Goal: Information Seeking & Learning: Learn about a topic

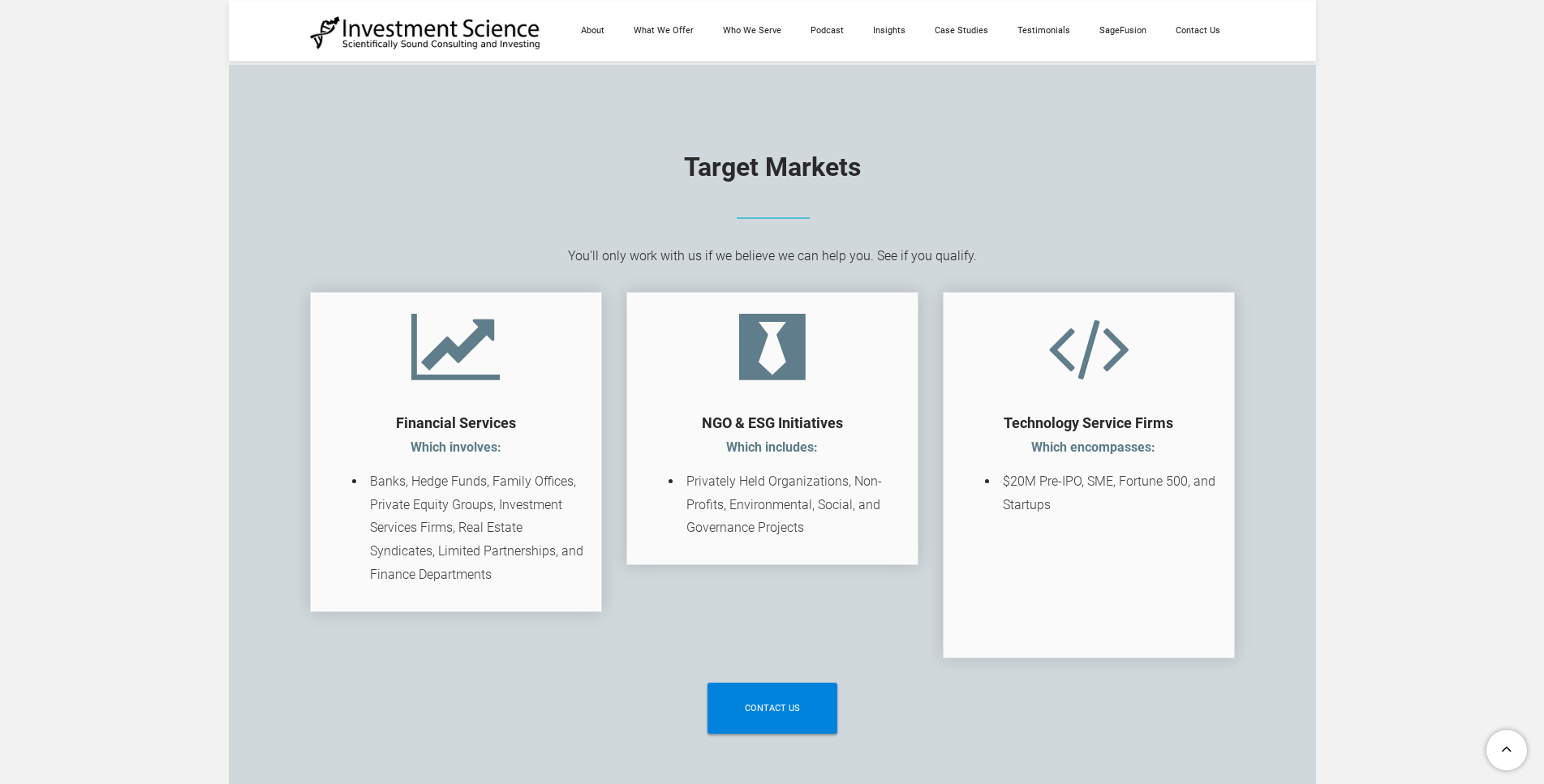
scroll to position [2595, 0]
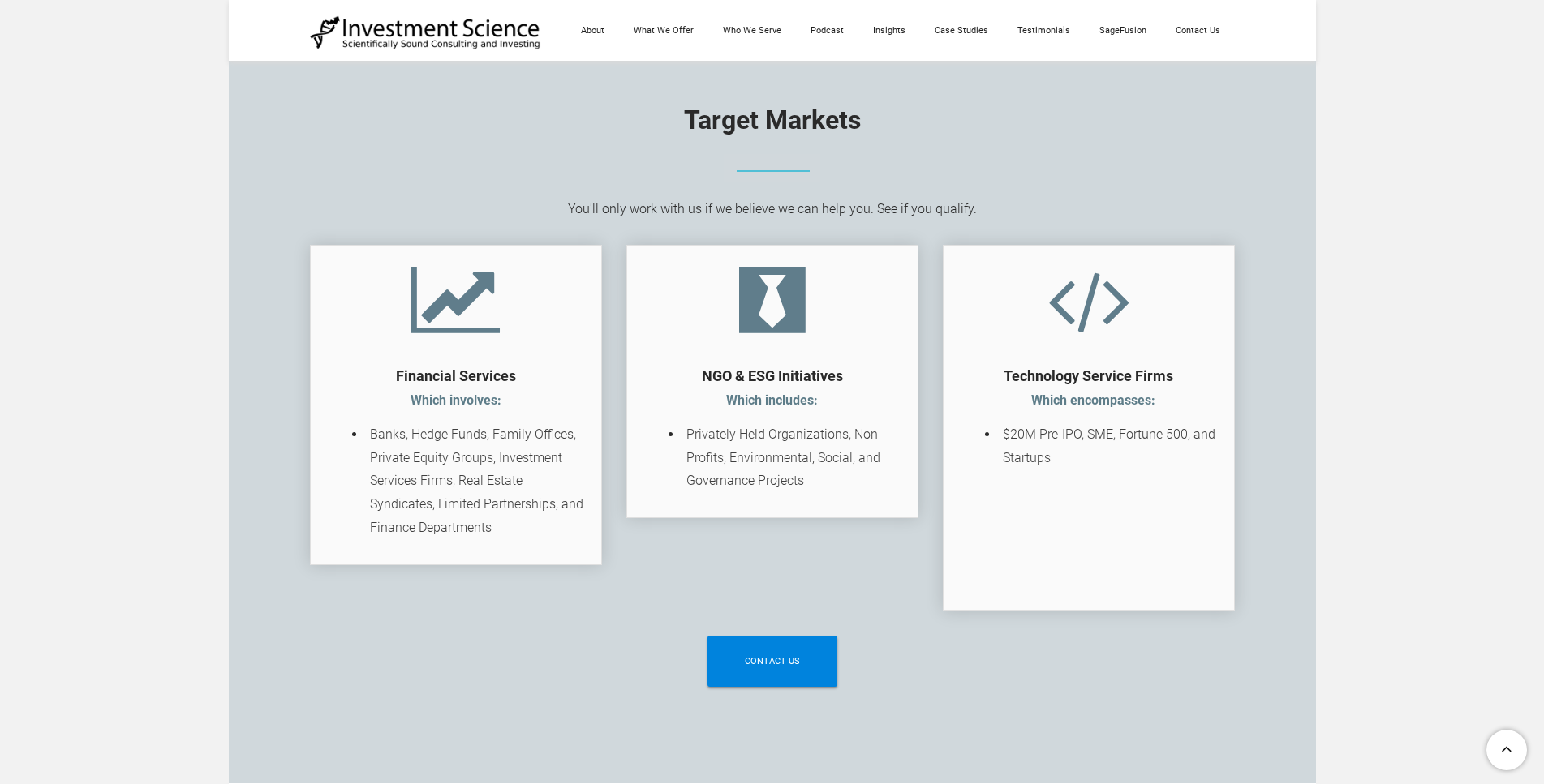
click at [880, 493] on li "Privately Held Organizations, Non-Profits, Environmental, Social, and Governanc…" at bounding box center [791, 458] width 219 height 70
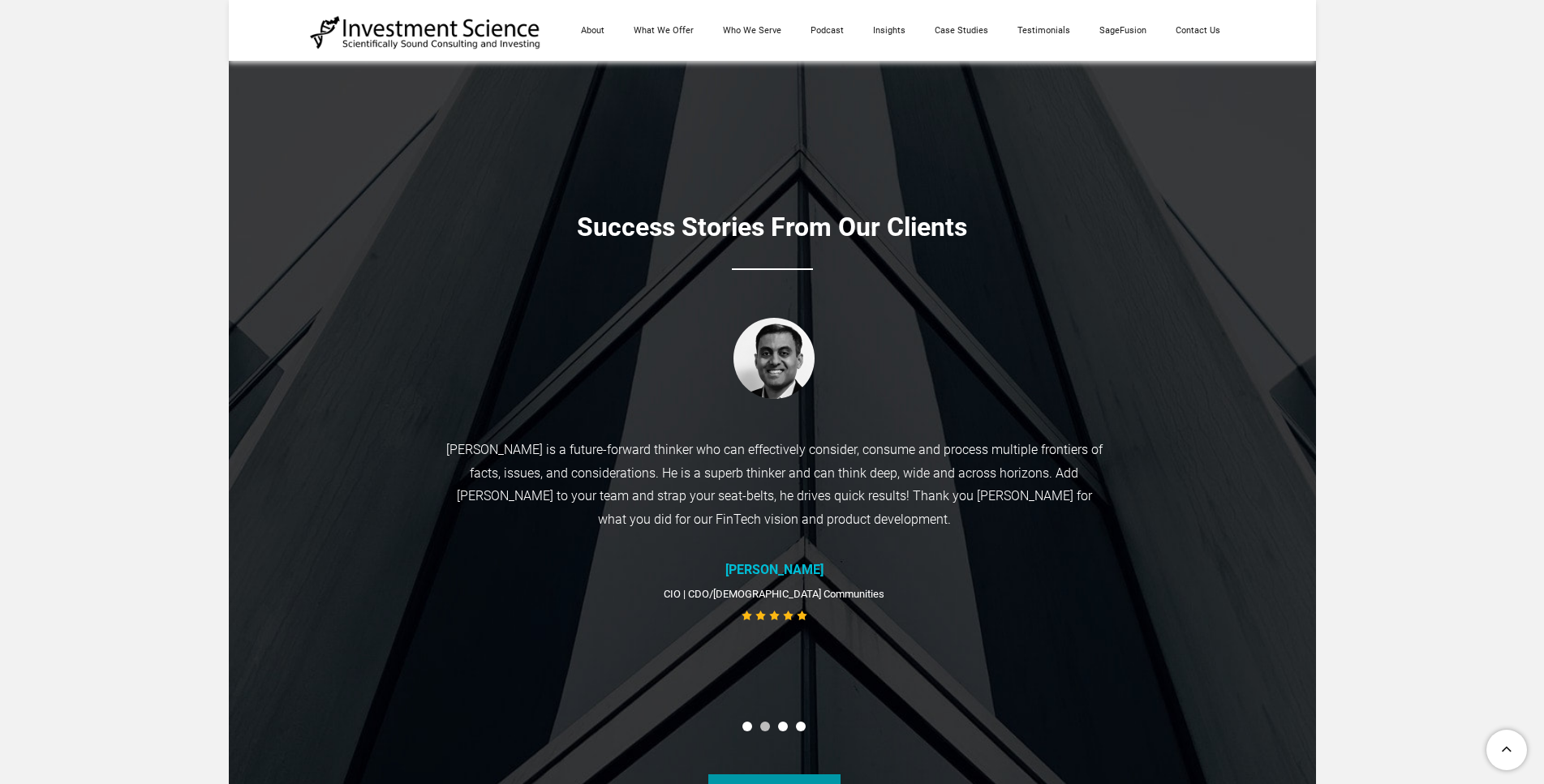
scroll to position [7006, 0]
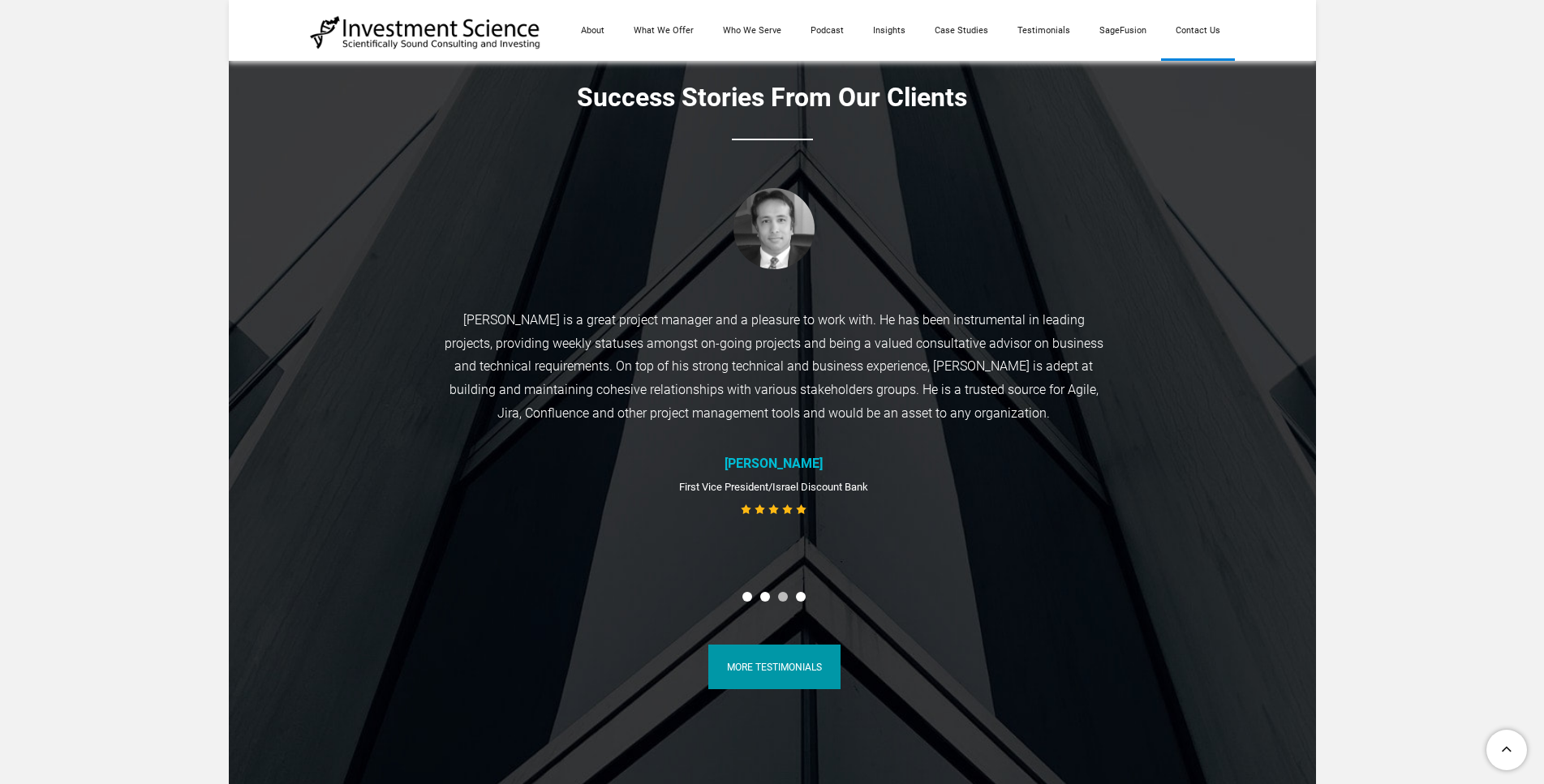
click at [1213, 26] on link "Contact Us" at bounding box center [1197, 30] width 73 height 61
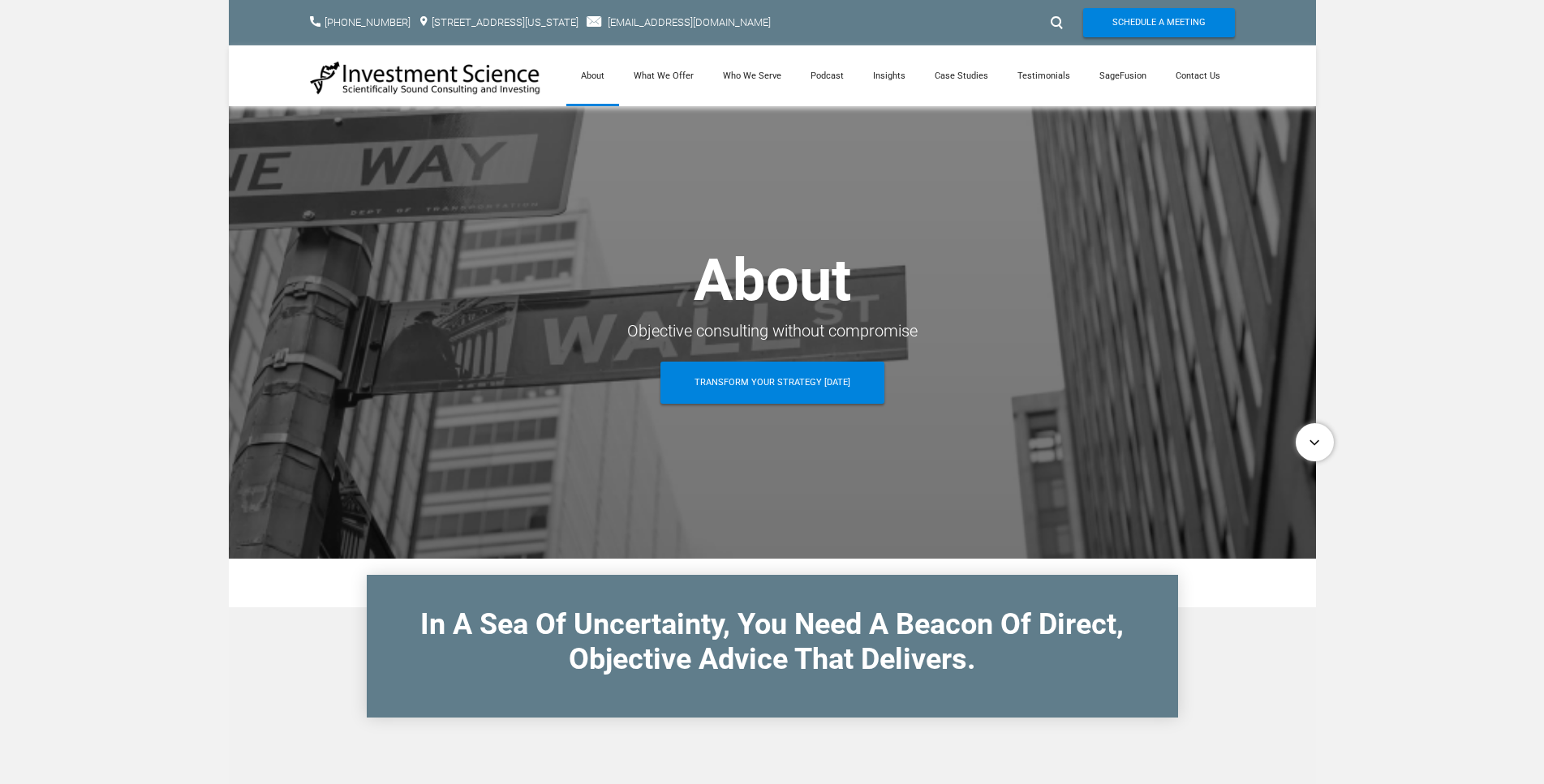
click at [1287, 437] on span at bounding box center [1287, 437] width 0 height 0
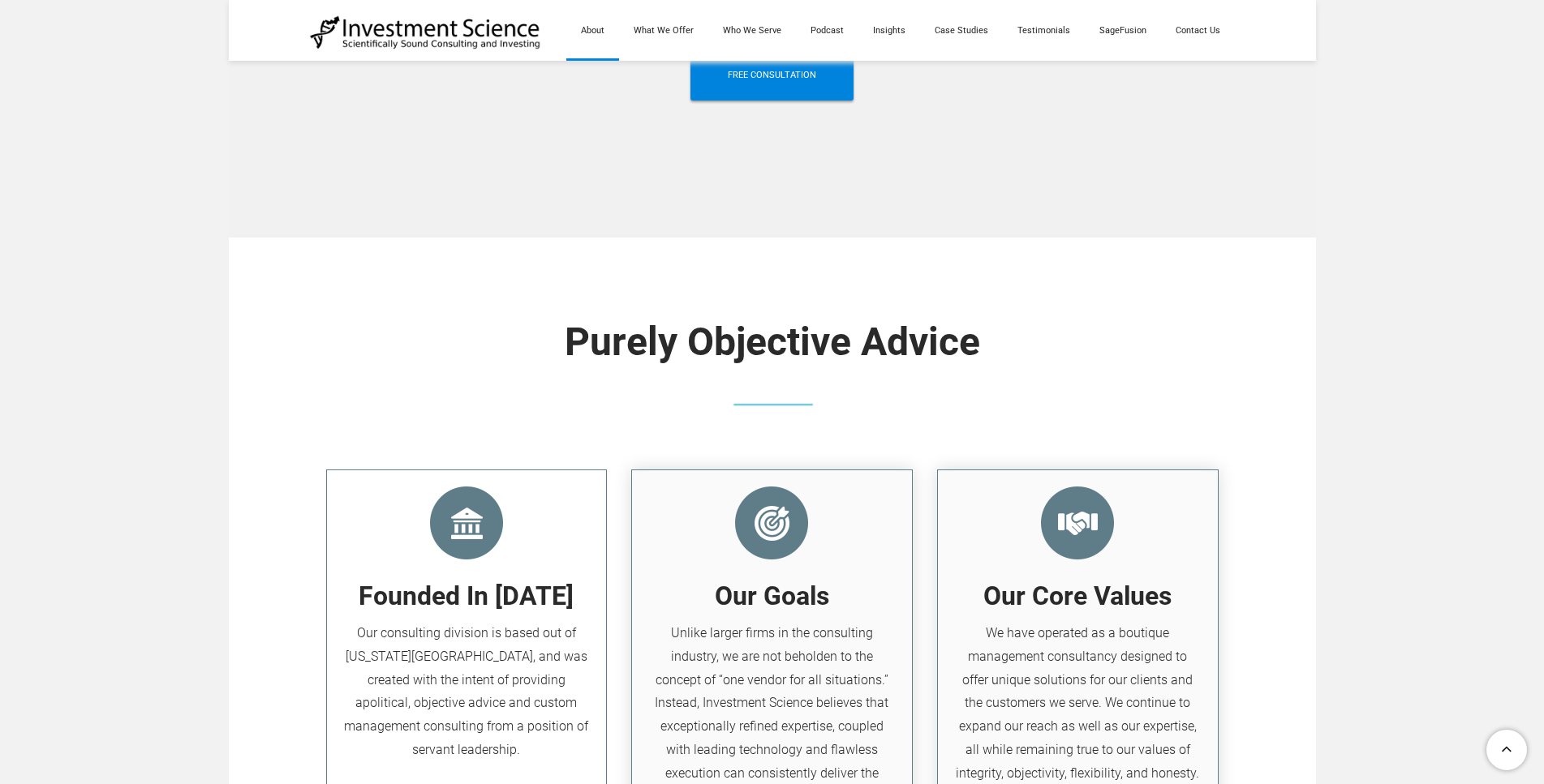
scroll to position [1386, 0]
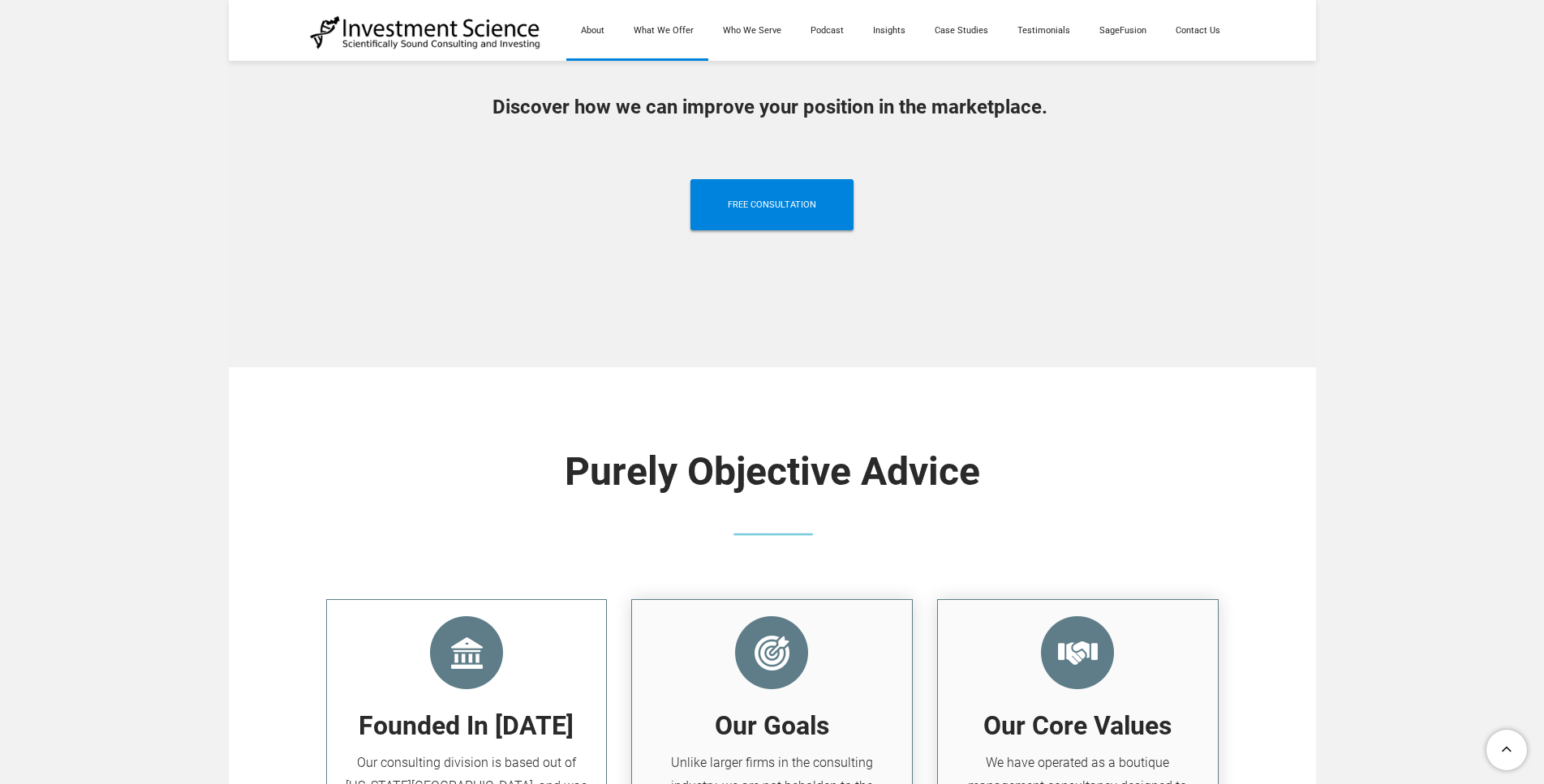
click at [646, 43] on link "What We Offer" at bounding box center [664, 30] width 89 height 61
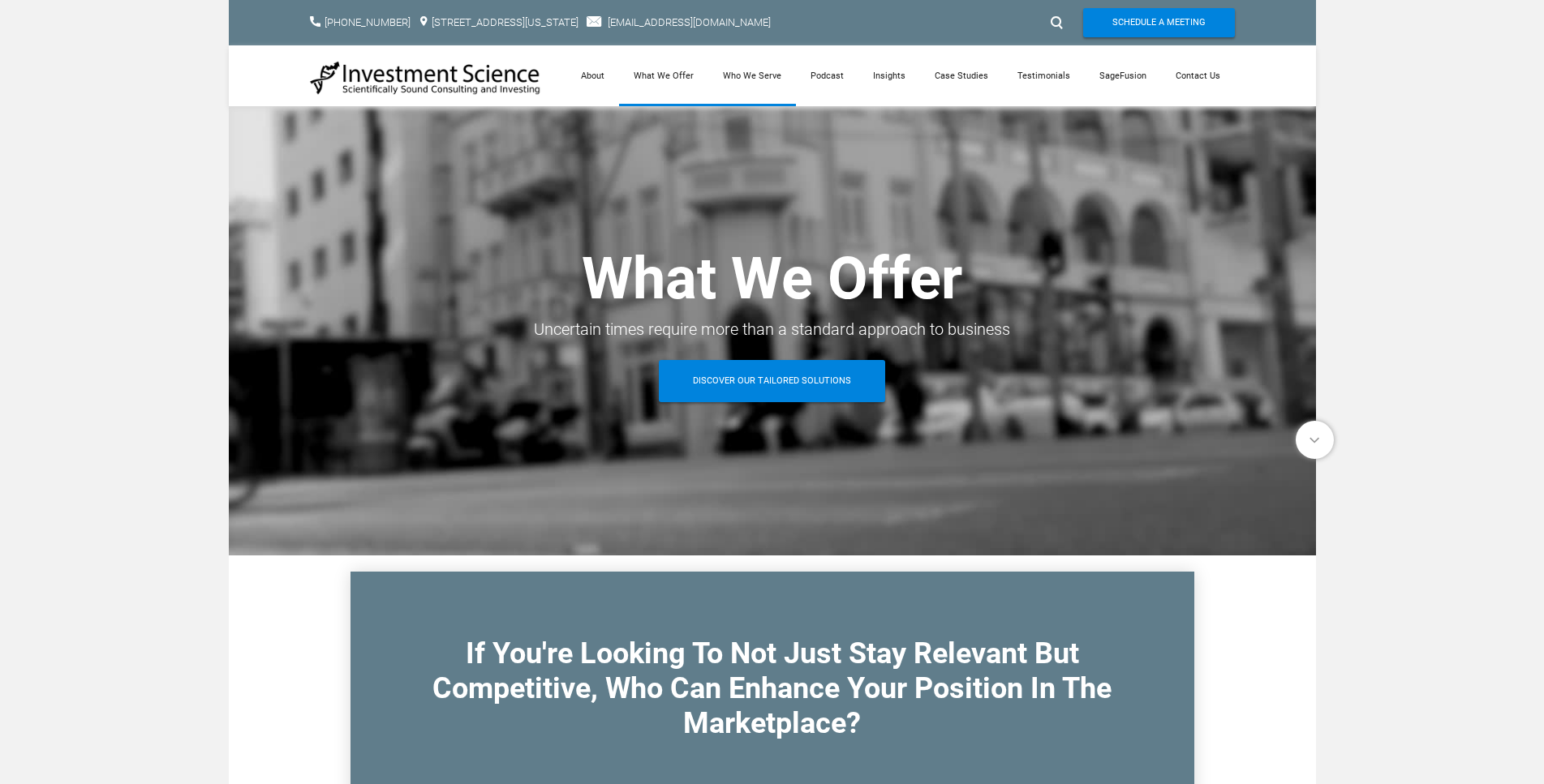
click at [754, 70] on link "Who We Serve" at bounding box center [752, 75] width 88 height 61
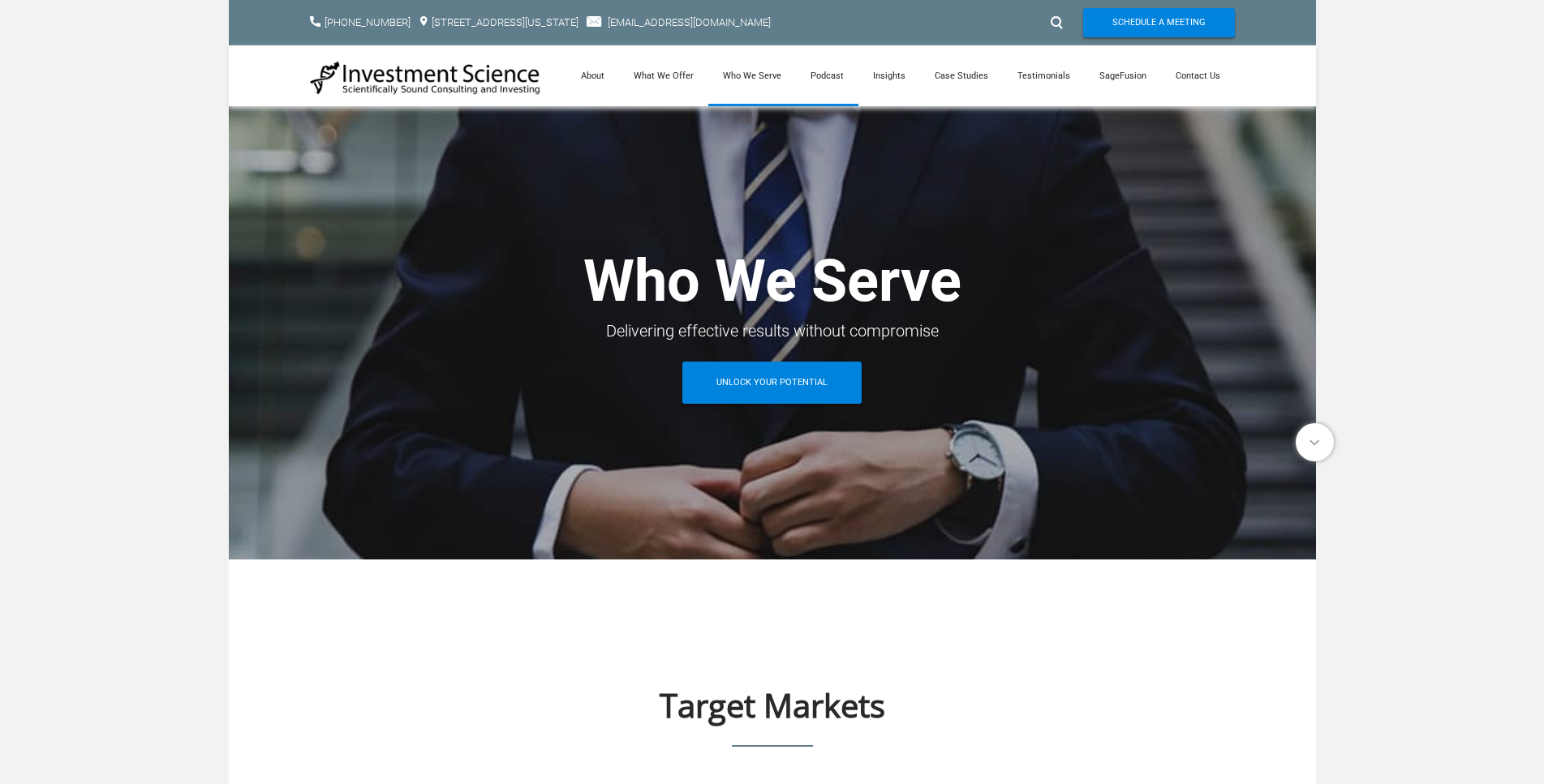
click at [830, 83] on link "Podcast" at bounding box center [827, 75] width 63 height 61
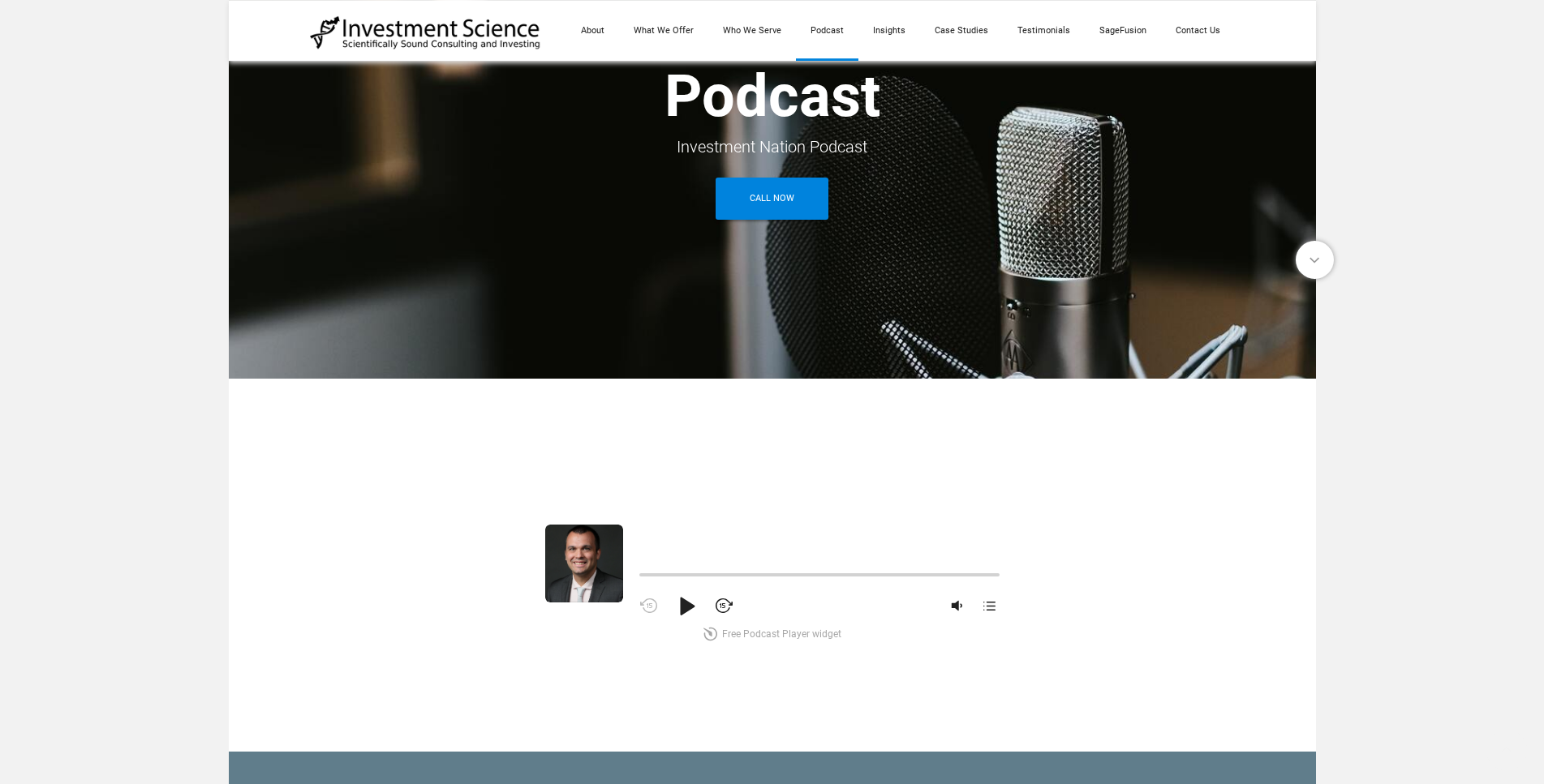
scroll to position [519, 0]
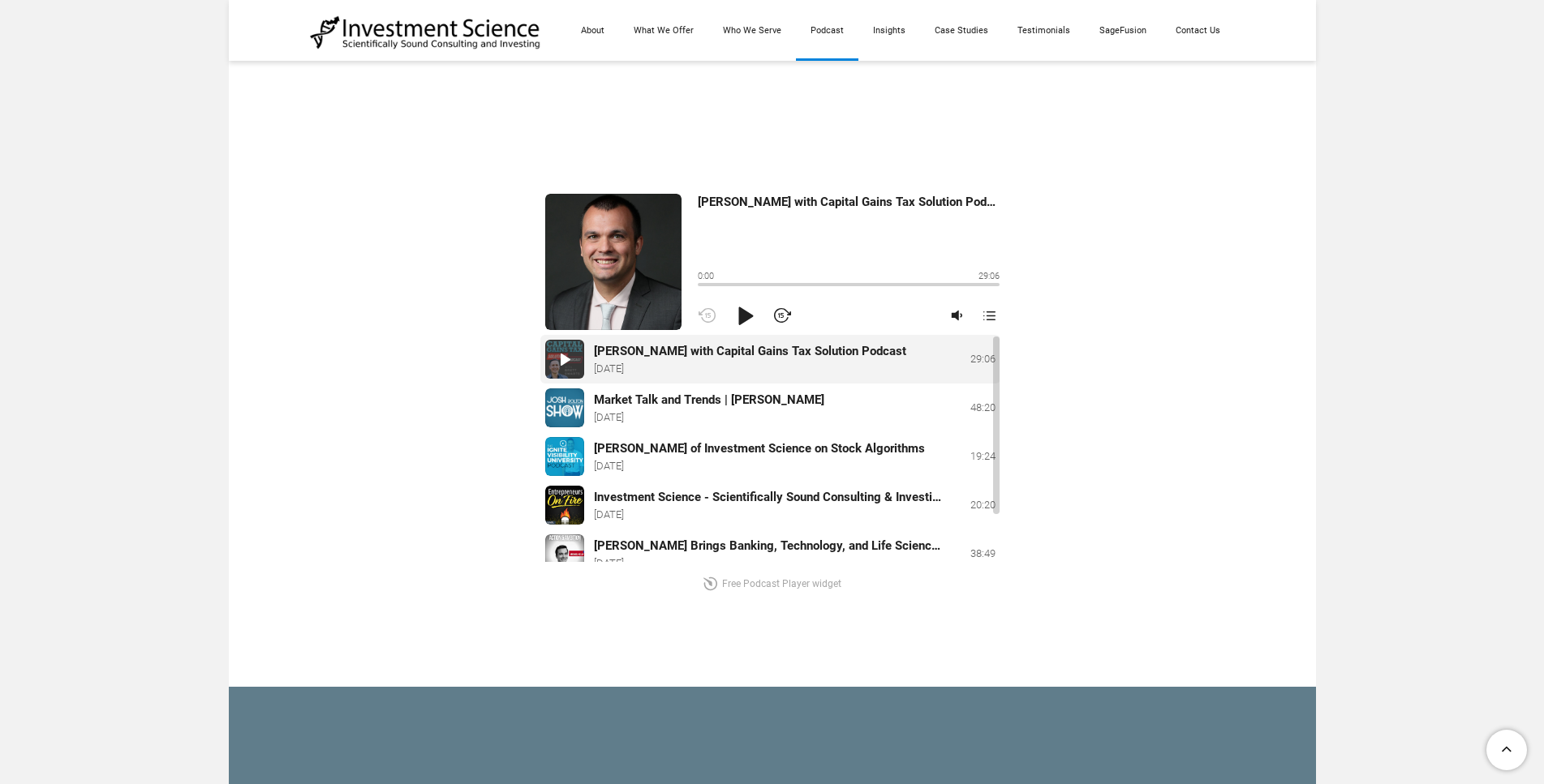
click at [743, 314] on div "Play" at bounding box center [744, 315] width 29 height 29
click at [721, 286] on div "0:04 29:06 2:19" at bounding box center [848, 280] width 302 height 21
click at [358, 460] on div "Michael Kelly with Capital Gains Tax Solution Podcast 2:19 29:06 1:36 @keyframe…" at bounding box center [772, 392] width 925 height 428
click at [1167, 158] on div "Michael Kelly with Capital Gains Tax Solution Podcast 3:18 29:06 1:36 @keyframe…" at bounding box center [772, 391] width 1087 height 590
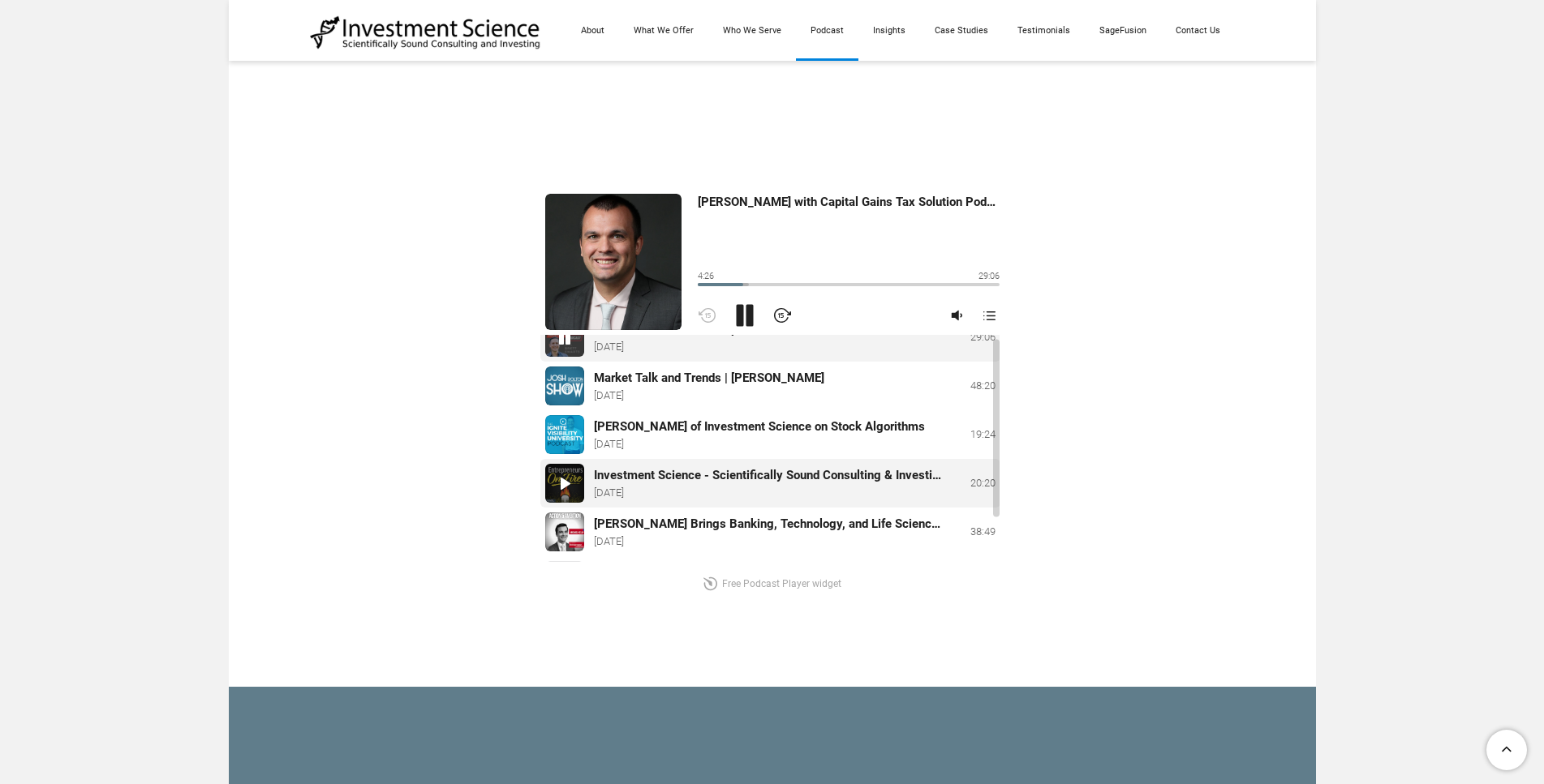
scroll to position [0, 0]
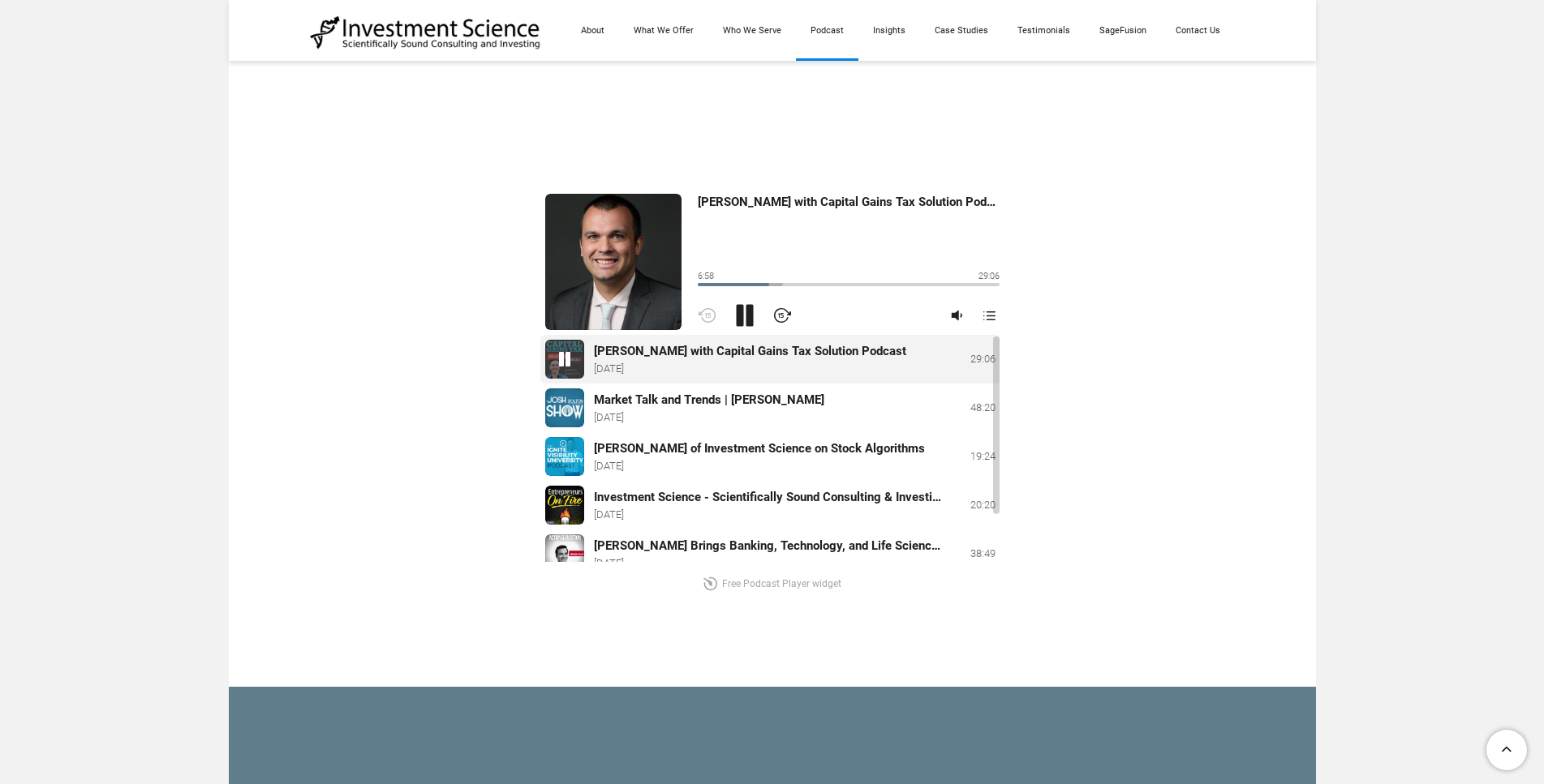
click at [741, 315] on div "Pause" at bounding box center [744, 315] width 29 height 29
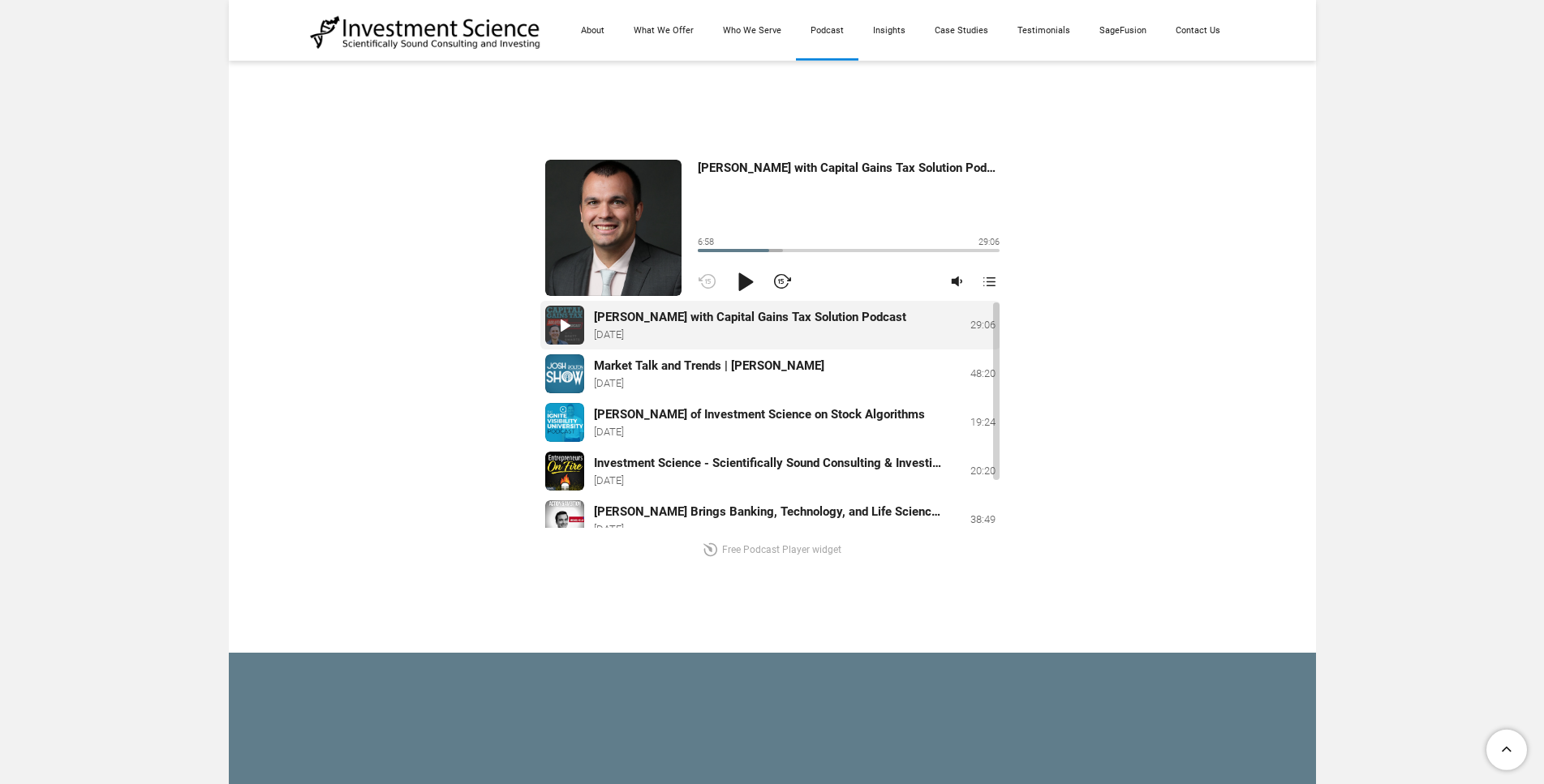
scroll to position [519, 0]
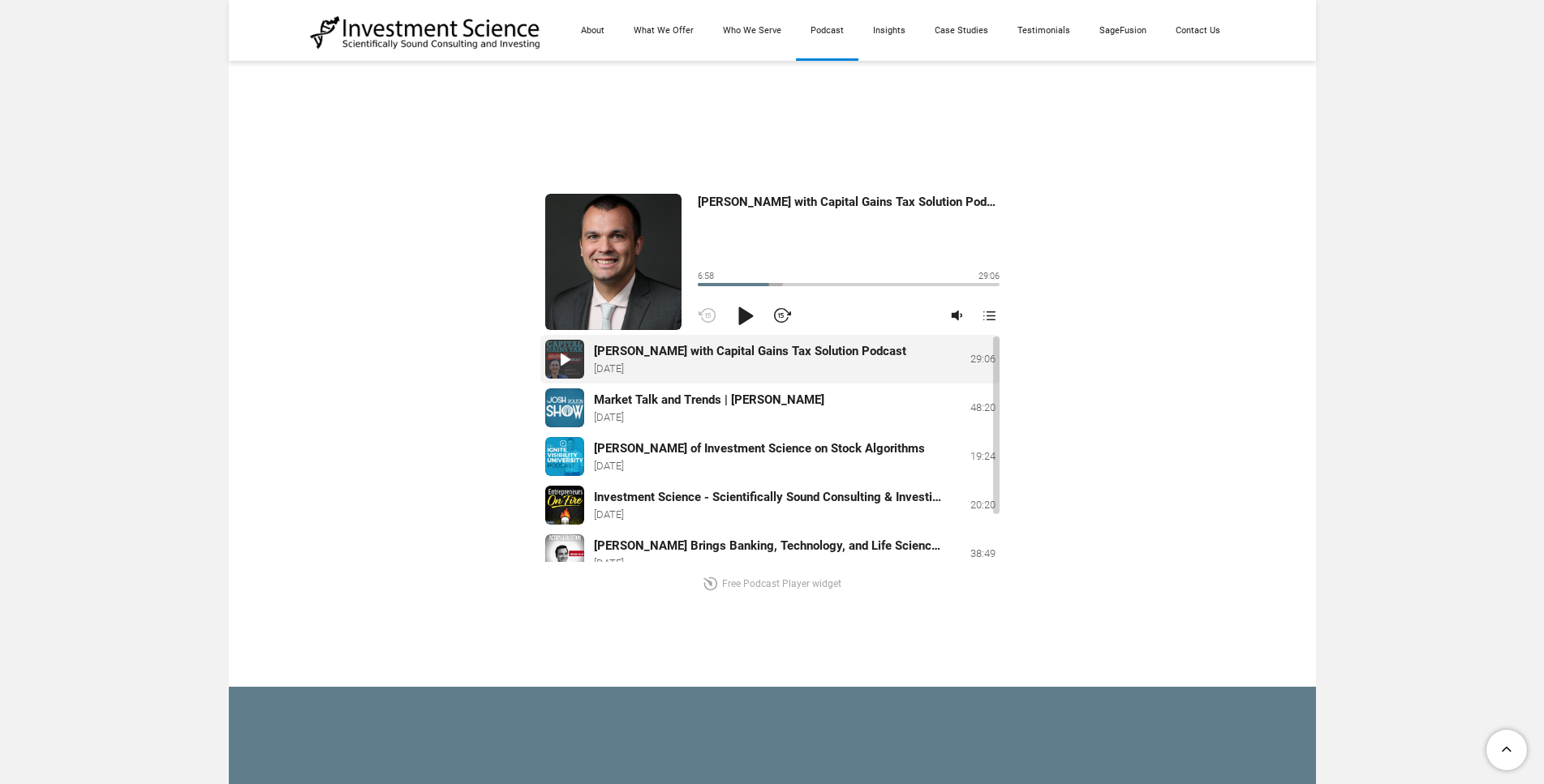
click at [744, 322] on div "Play" at bounding box center [744, 315] width 29 height 29
click at [1245, 470] on div "Michael Kelly with Capital Gains Tax Solution Podcast 7:41 29:06 17:20 @keyfram…" at bounding box center [772, 391] width 1087 height 590
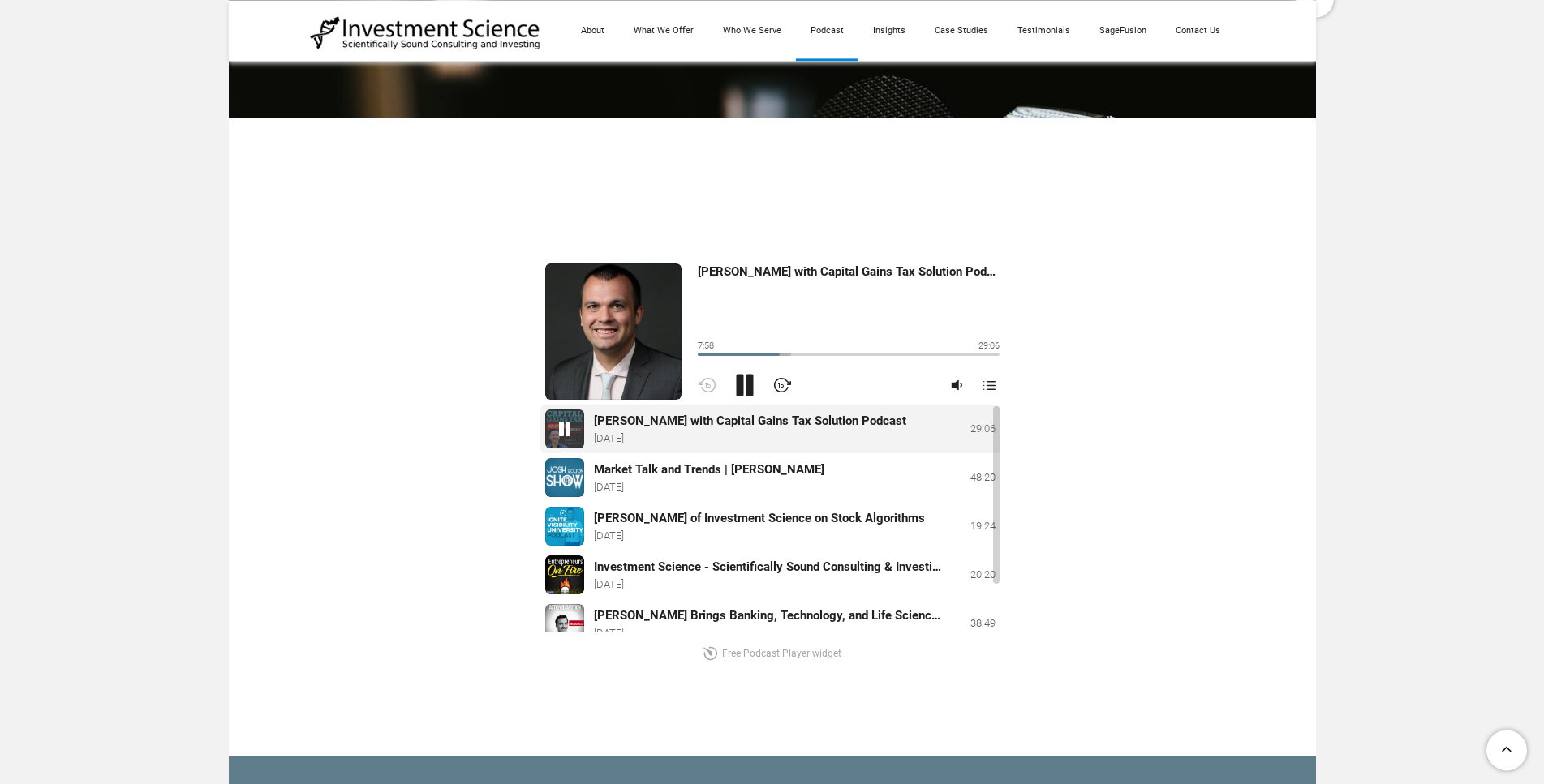
scroll to position [453, 0]
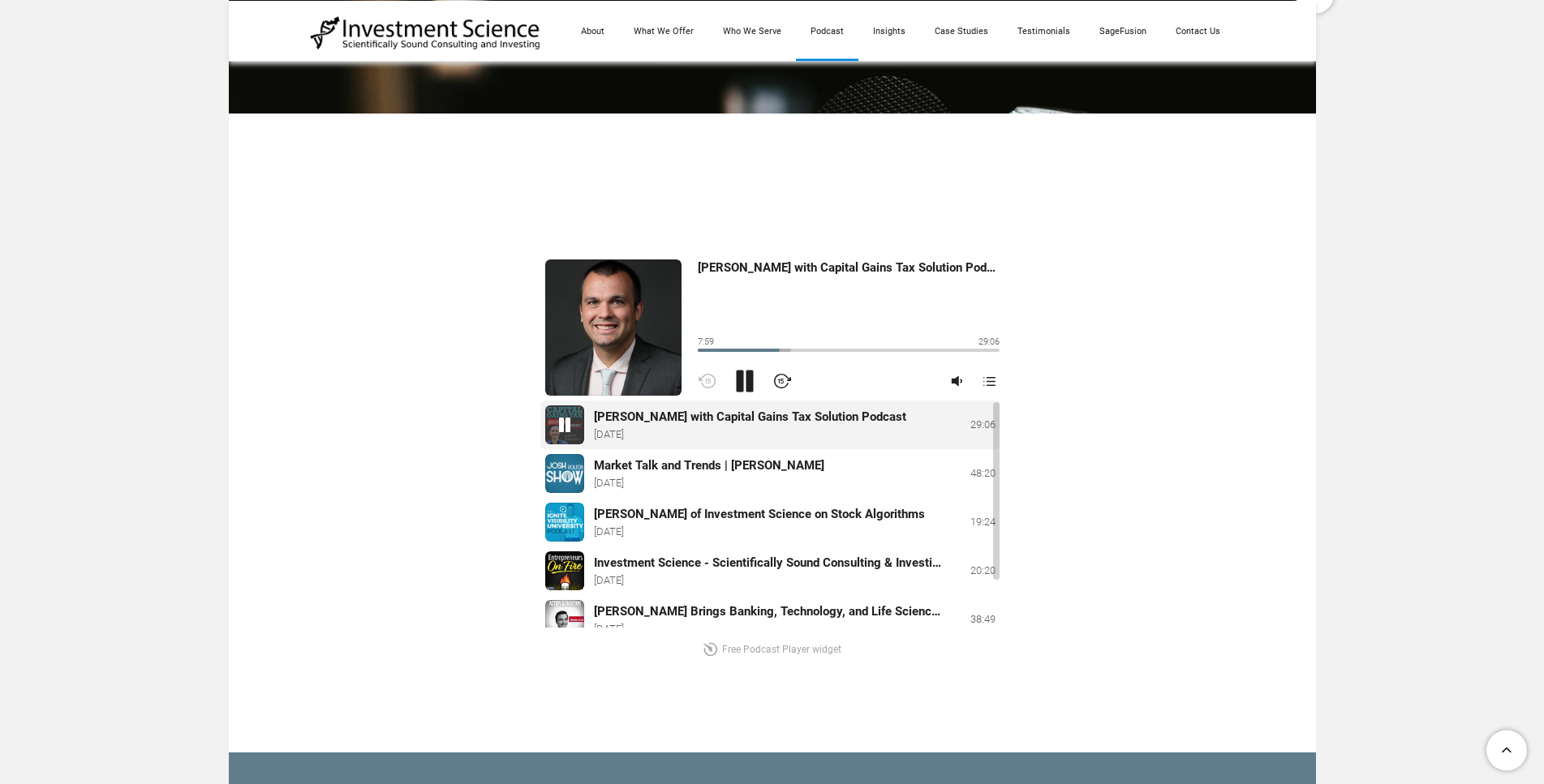
click at [1257, 356] on div "Michael Kelly with Capital Gains Tax Solution Podcast 7:59 29:06 17:20 @keyfram…" at bounding box center [772, 457] width 1087 height 590
click at [776, 352] on div "8:06 29:06 7:38" at bounding box center [848, 345] width 302 height 21
click at [409, 406] on div "Michael Kelly with Capital Gains Tax Solution Podcast 8:33 29:06 16:19 @keyfram…" at bounding box center [772, 457] width 925 height 428
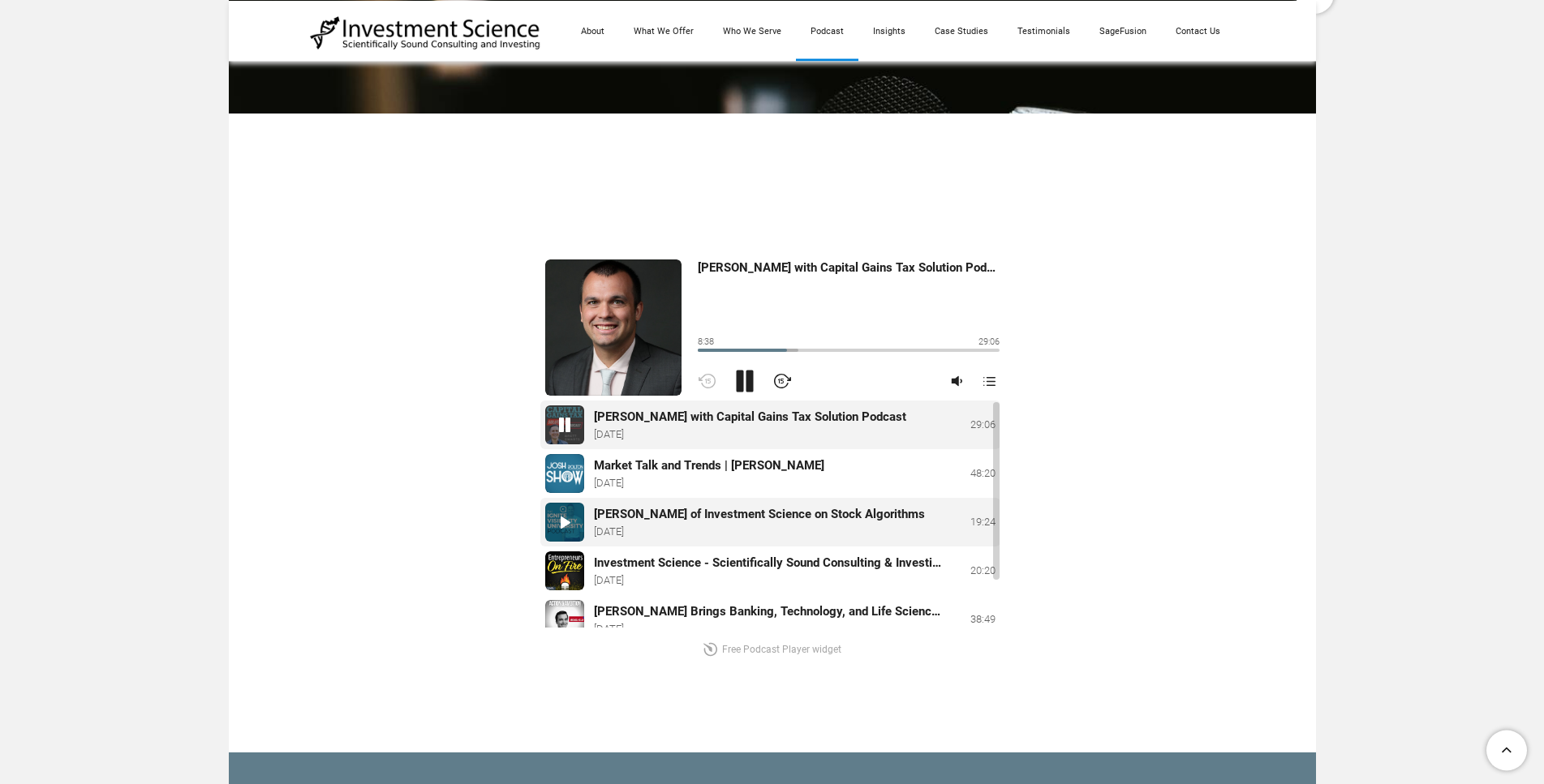
scroll to position [64, 0]
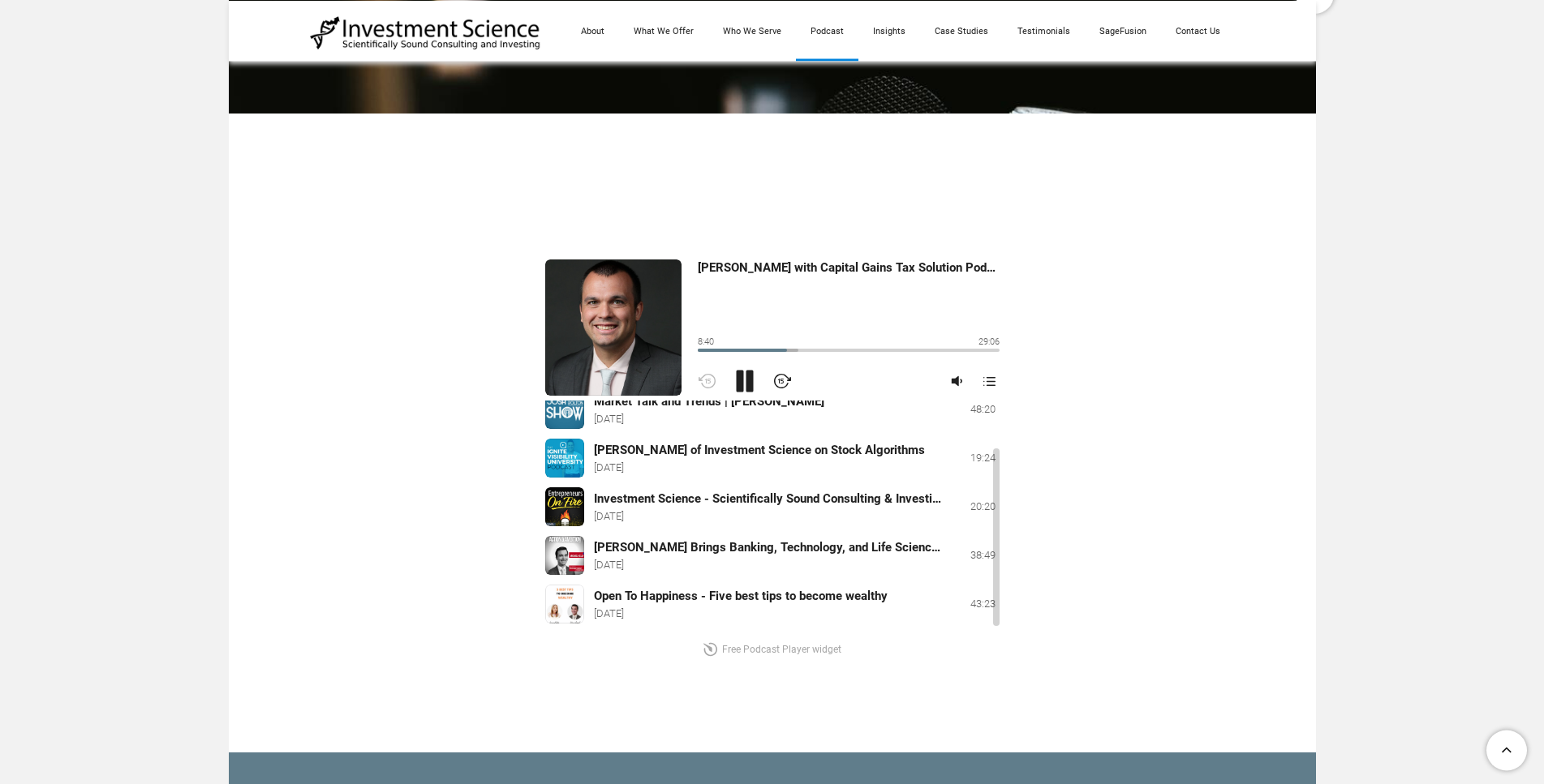
click at [404, 593] on div "Michael Kelly with Capital Gains Tax Solution Podcast 8:40 29:06 16:19 @keyfram…" at bounding box center [772, 457] width 925 height 428
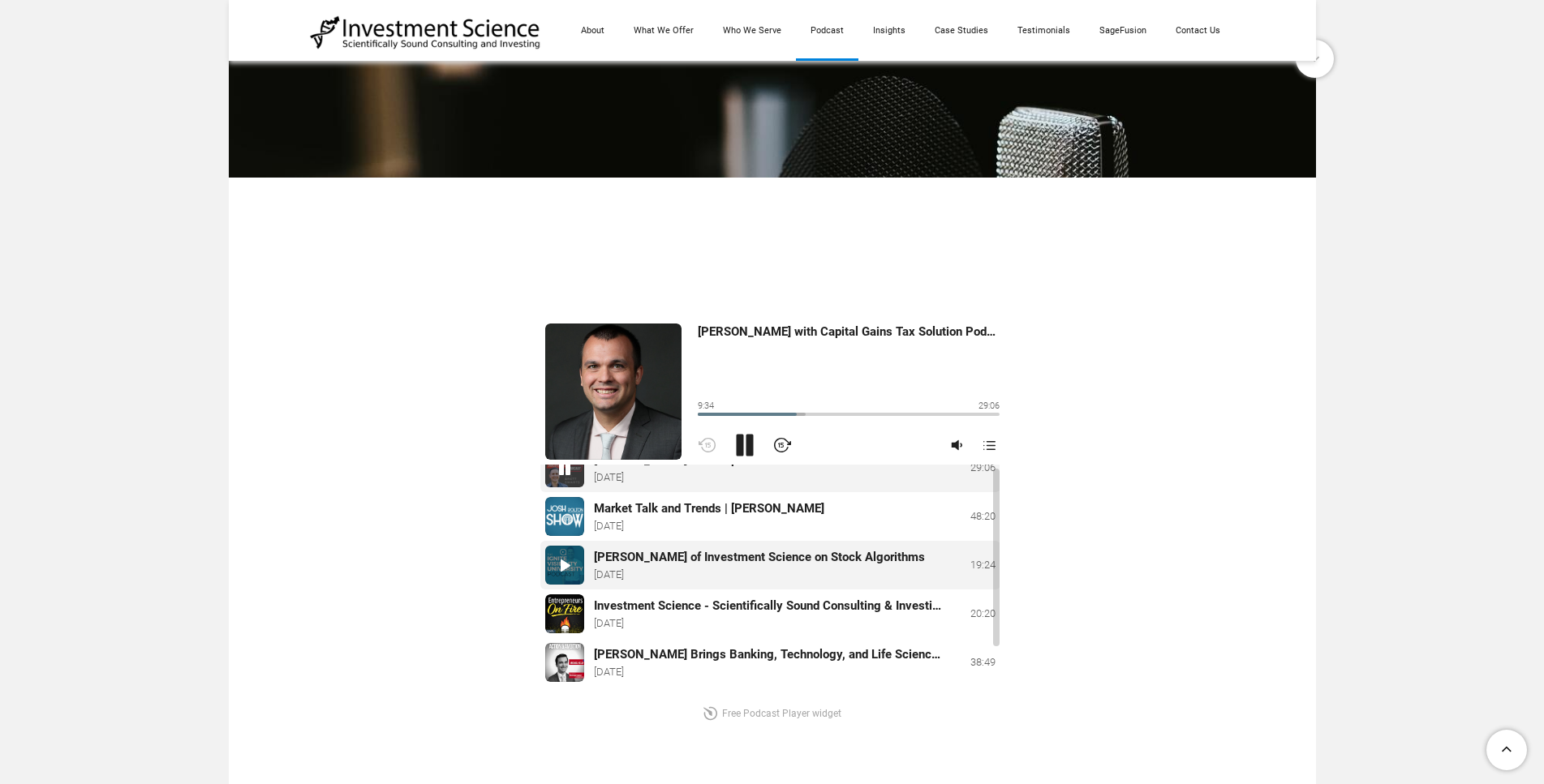
scroll to position [0, 0]
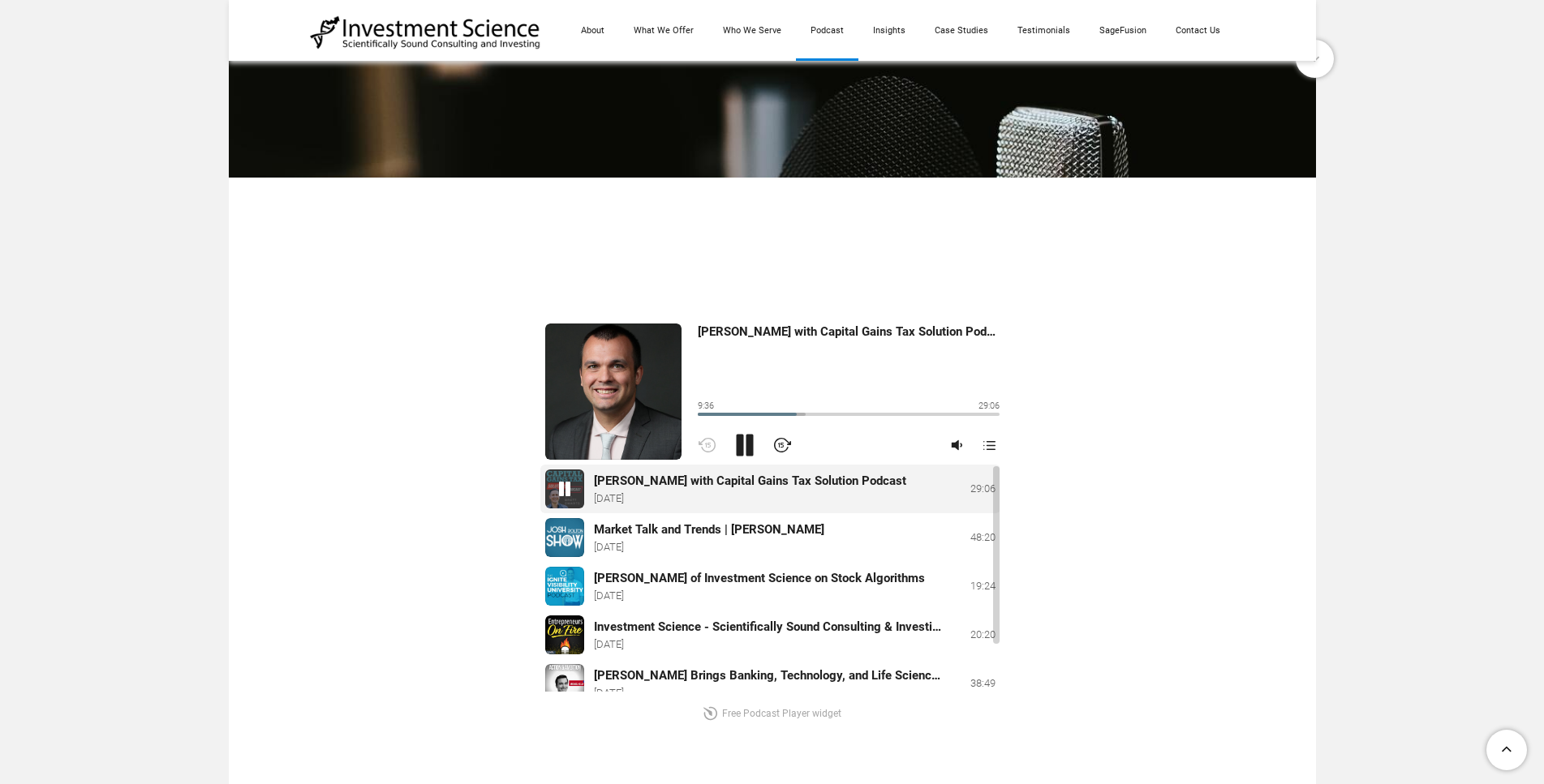
click at [1207, 471] on div "Michael Kelly with Capital Gains Tax Solution Podcast 9:36 29:06 14:40 @keyfram…" at bounding box center [772, 521] width 925 height 428
click at [1214, 463] on div "Michael Kelly with Capital Gains Tax Solution Podcast 10:07 29:06 14:40 @keyfra…" at bounding box center [772, 521] width 925 height 428
click at [1160, 520] on div "Michael Kelly with Capital Gains Tax Solution Podcast 10:08 29:06 14:40 @keyfra…" at bounding box center [772, 521] width 925 height 428
click at [383, 546] on div "Michael Kelly with Capital Gains Tax Solution Podcast 10:09 29:06 14:40 @keyfra…" at bounding box center [772, 521] width 925 height 428
click at [371, 477] on div "Michael Kelly with Capital Gains Tax Solution Podcast 10:12 29:06 11:00 @keyfra…" at bounding box center [772, 521] width 925 height 428
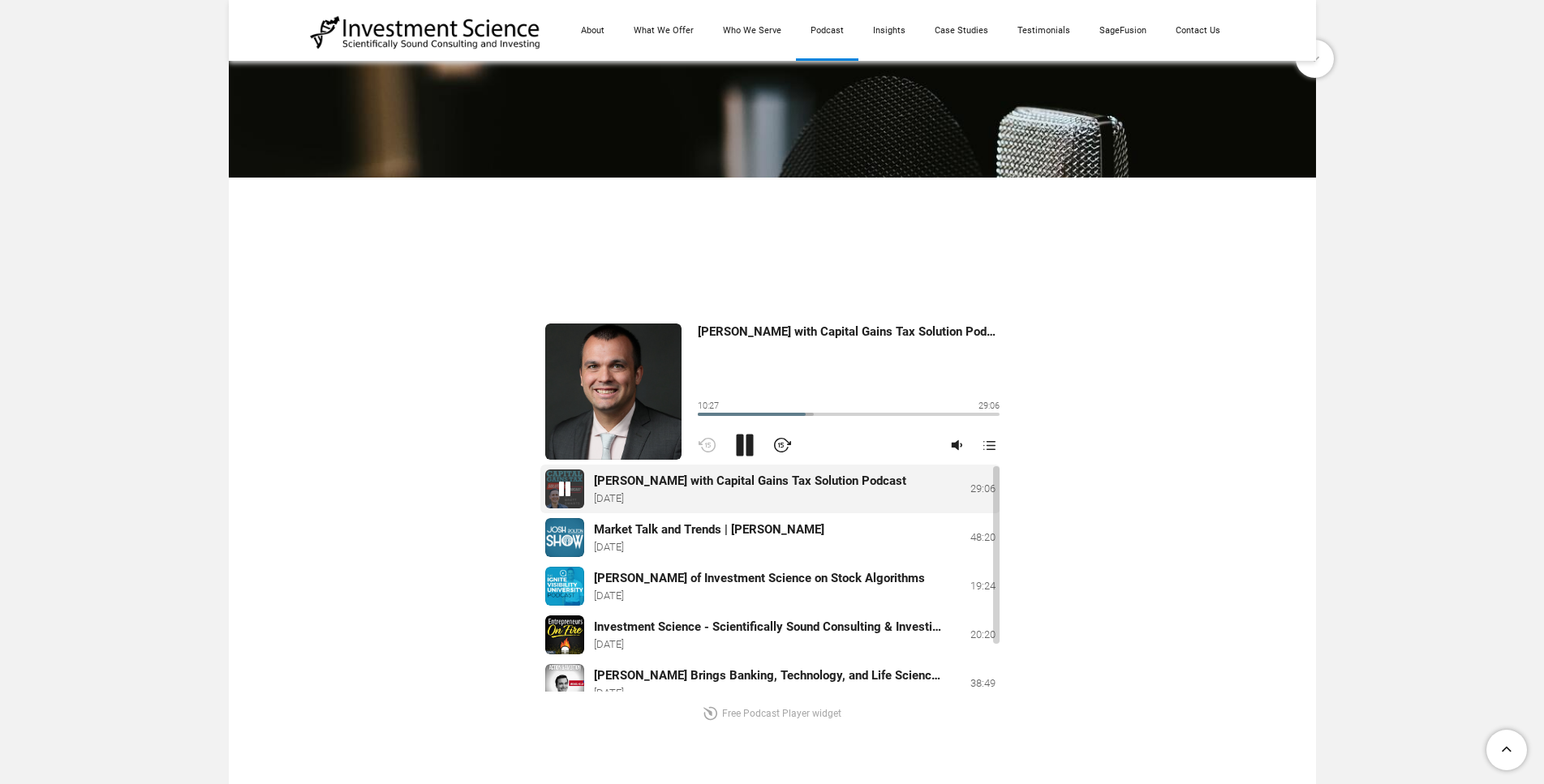
click at [1221, 505] on div "Michael Kelly with Capital Gains Tax Solution Podcast 10:27 29:06 11:00 @keyfra…" at bounding box center [772, 521] width 925 height 428
click at [413, 393] on div "Michael Kelly with Capital Gains Tax Solution Podcast 10:28 29:06 7:24 @keyfram…" at bounding box center [772, 521] width 925 height 428
click at [306, 547] on div "Michael Kelly with Capital Gains Tax Solution Podcast 10:32 29:06 7:24 @keyfram…" at bounding box center [772, 521] width 1087 height 590
click at [408, 502] on div "Michael Kelly with Capital Gains Tax Solution Podcast 10:39 29:06 7:24 @keyfram…" at bounding box center [772, 521] width 925 height 428
click at [470, 507] on div "Michael Kelly with Capital Gains Tax Solution Podcast 10:43 29:06 7:24 @keyfram…" at bounding box center [772, 521] width 925 height 428
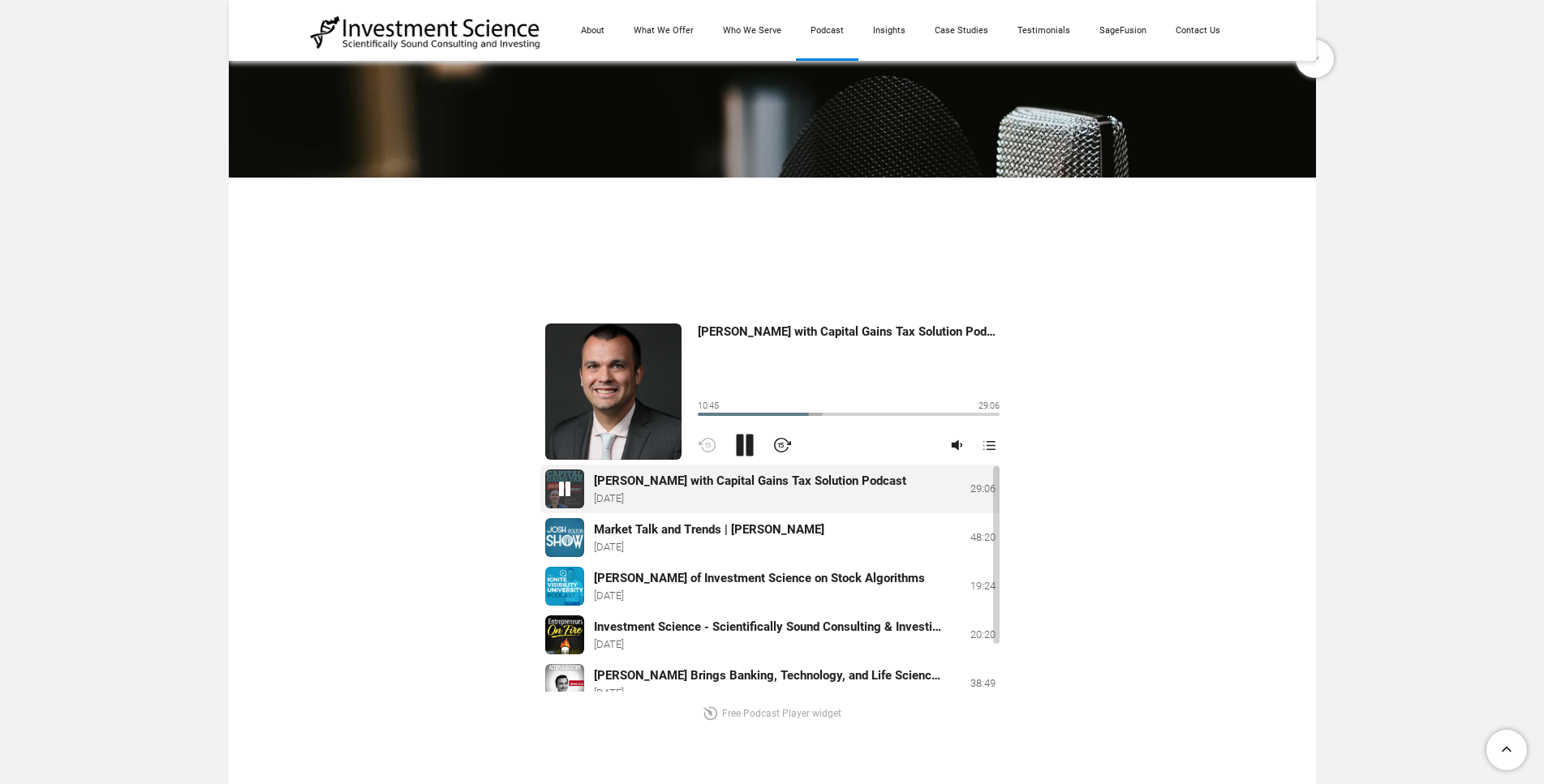
click at [497, 476] on div "Michael Kelly with Capital Gains Tax Solution Podcast 10:45 29:06 7:24 @keyfram…" at bounding box center [772, 521] width 925 height 428
click at [1391, 528] on div "​ [PHONE_NUMBER] [STREET_ADDRESS][US_STATE]​ [EMAIL_ADDRESS][DOMAIN_NAME] Sched…" at bounding box center [772, 556] width 1544 height 1890
click at [442, 553] on div "Michael Kelly with Capital Gains Tax Solution Podcast 10:57 29:06 7:24 @keyfram…" at bounding box center [772, 521] width 925 height 428
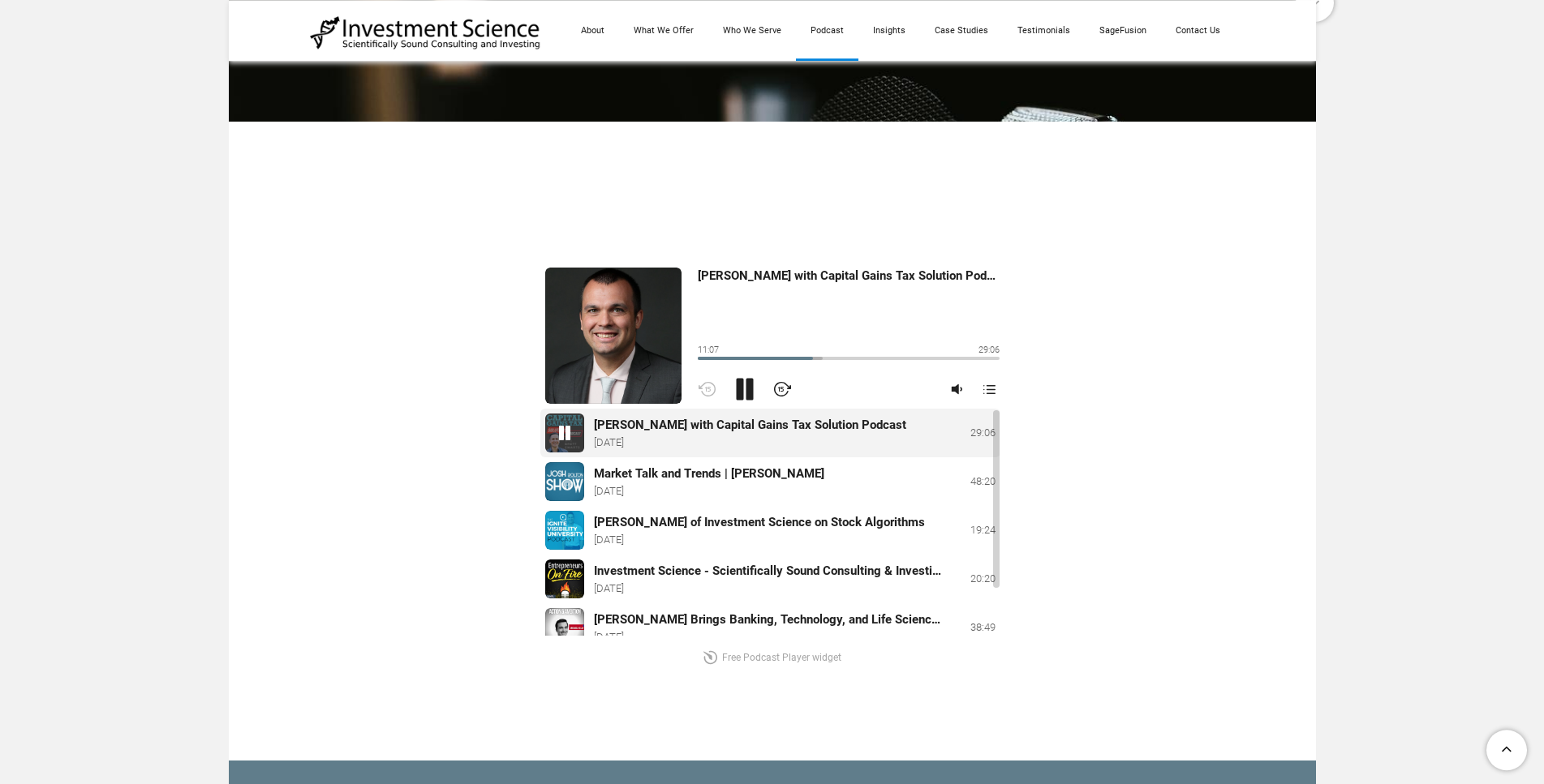
scroll to position [443, 0]
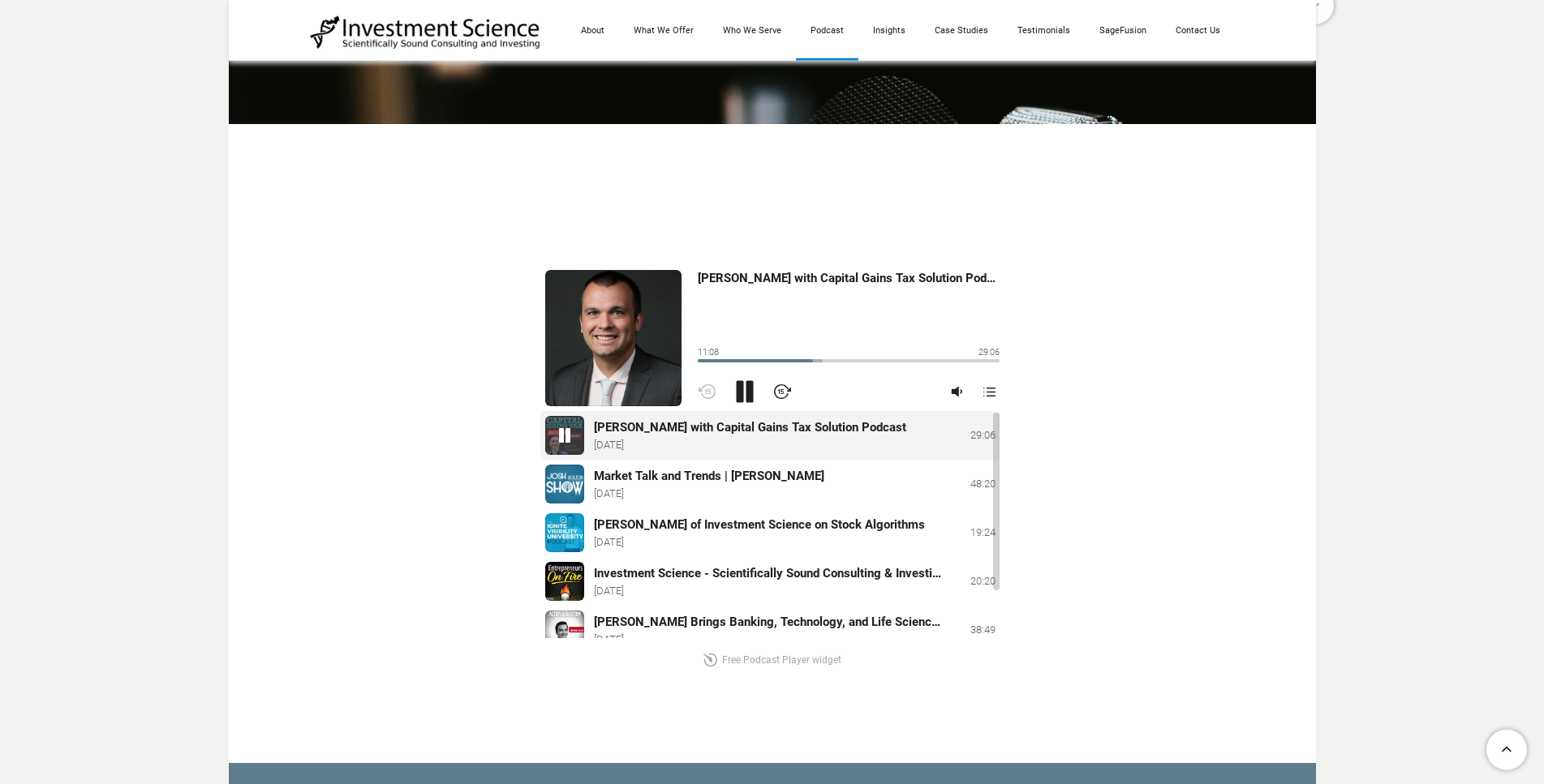
click at [266, 474] on div "Michael Kelly with Capital Gains Tax Solution Podcast 11:08 29:06 20:04 @keyfra…" at bounding box center [772, 468] width 1087 height 590
click at [275, 491] on div "Michael Kelly with Capital Gains Tax Solution Podcast 11:13 29:06 20:04 @keyfra…" at bounding box center [772, 468] width 1087 height 590
click at [1145, 470] on div "Michael Kelly with Capital Gains Tax Solution Podcast 11:14 29:06 20:04 @keyfra…" at bounding box center [772, 468] width 925 height 428
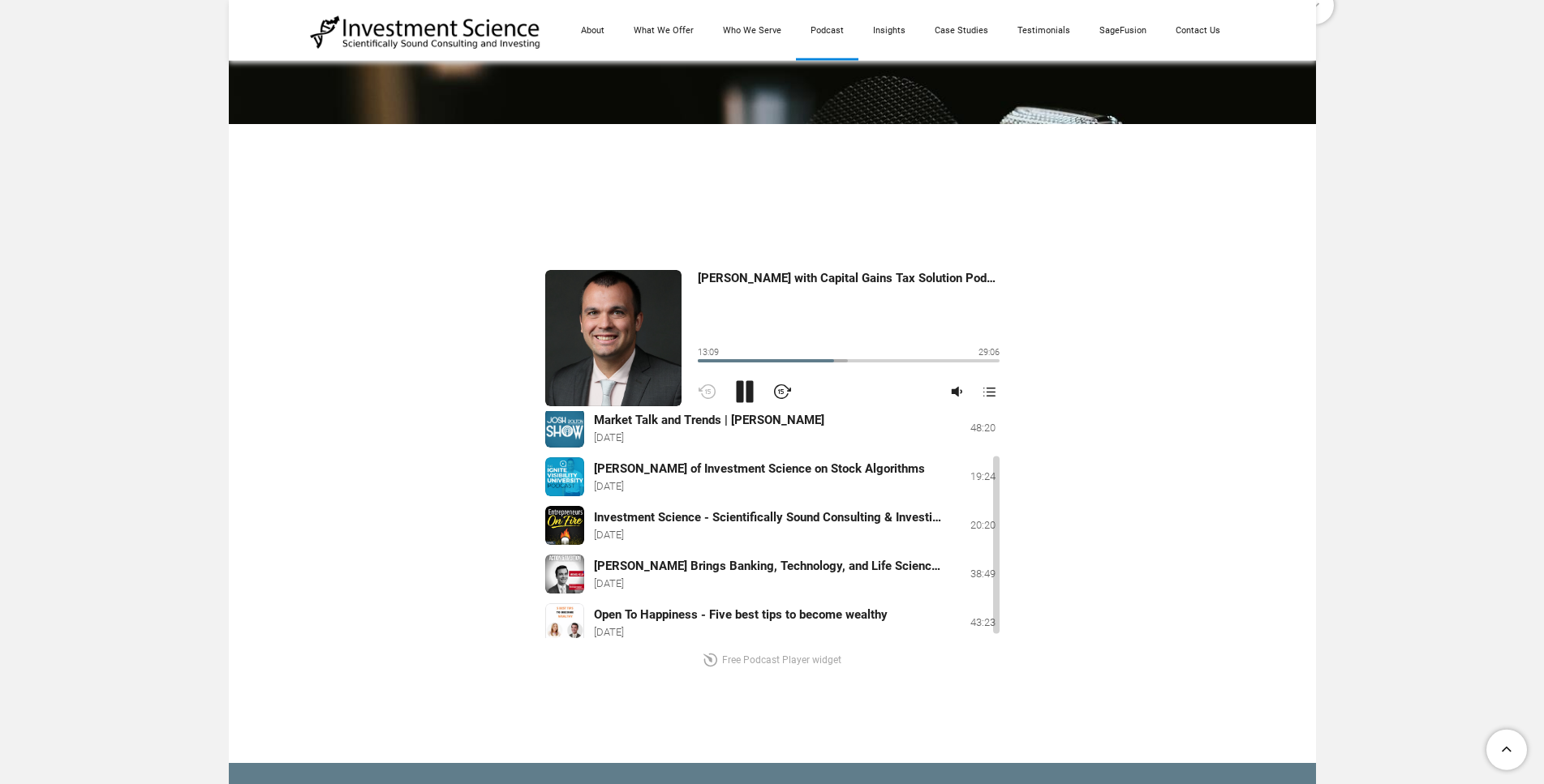
scroll to position [64, 0]
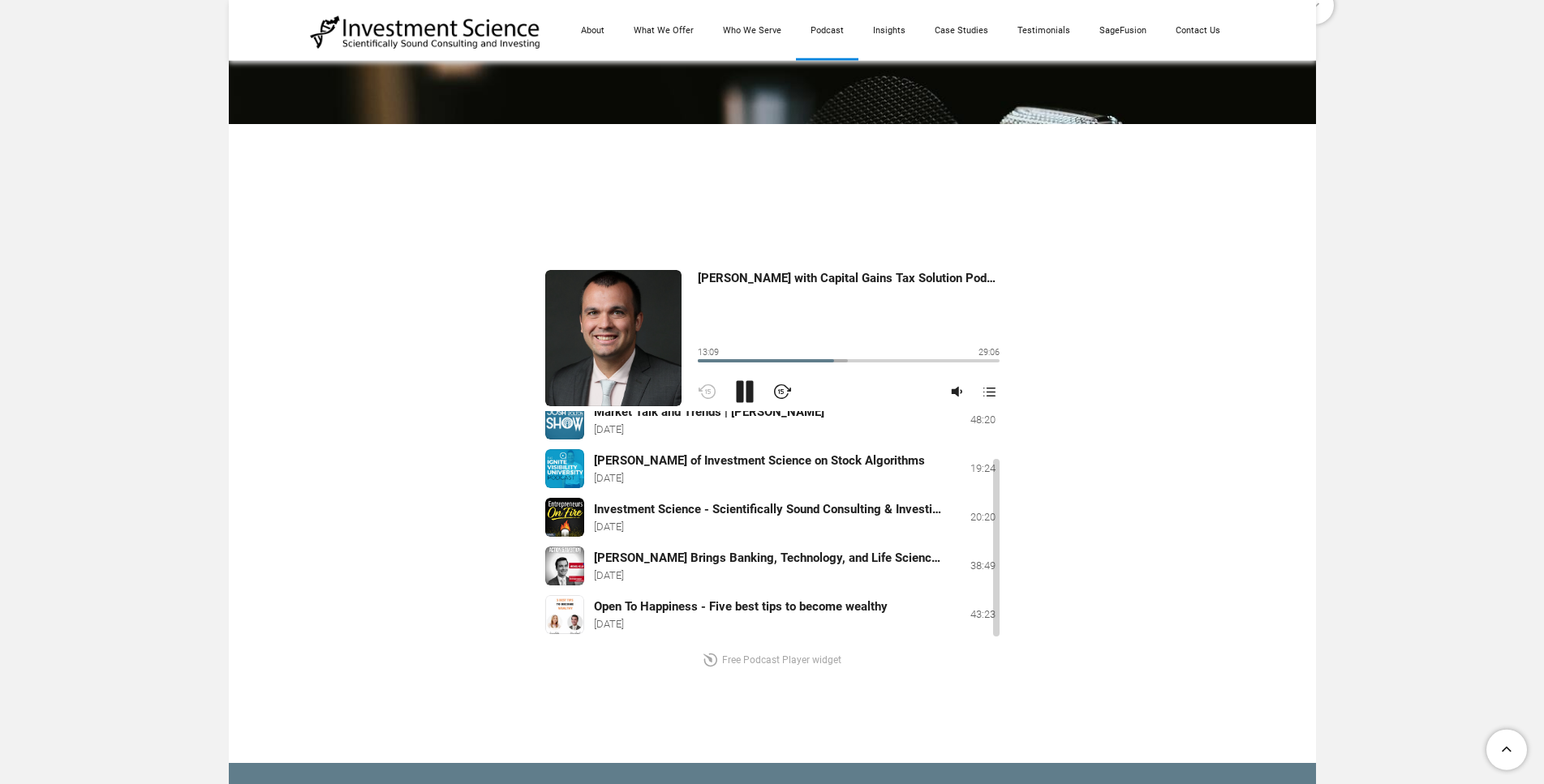
click at [745, 388] on div "Pause" at bounding box center [744, 392] width 29 height 29
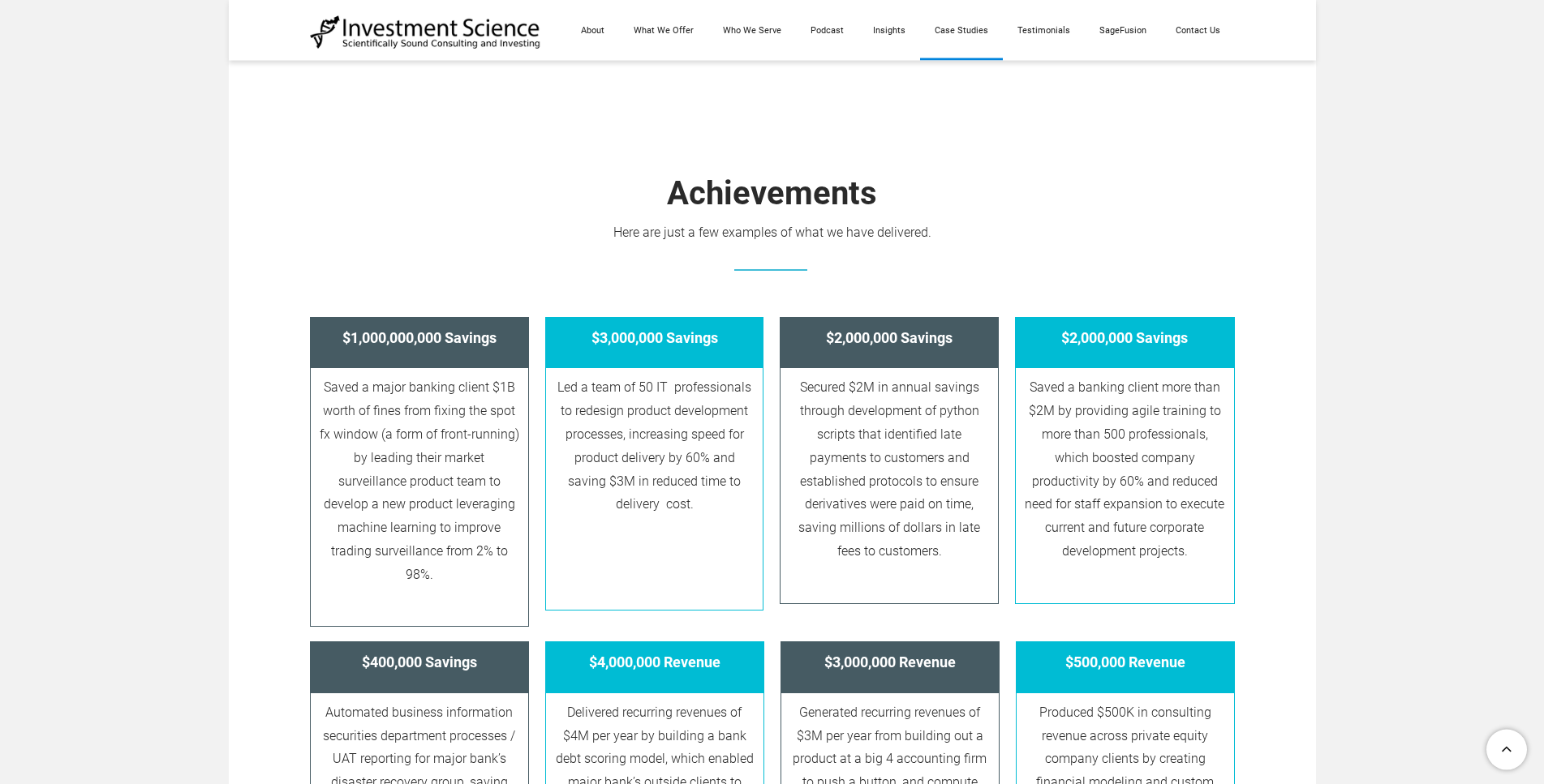
scroll to position [649, 0]
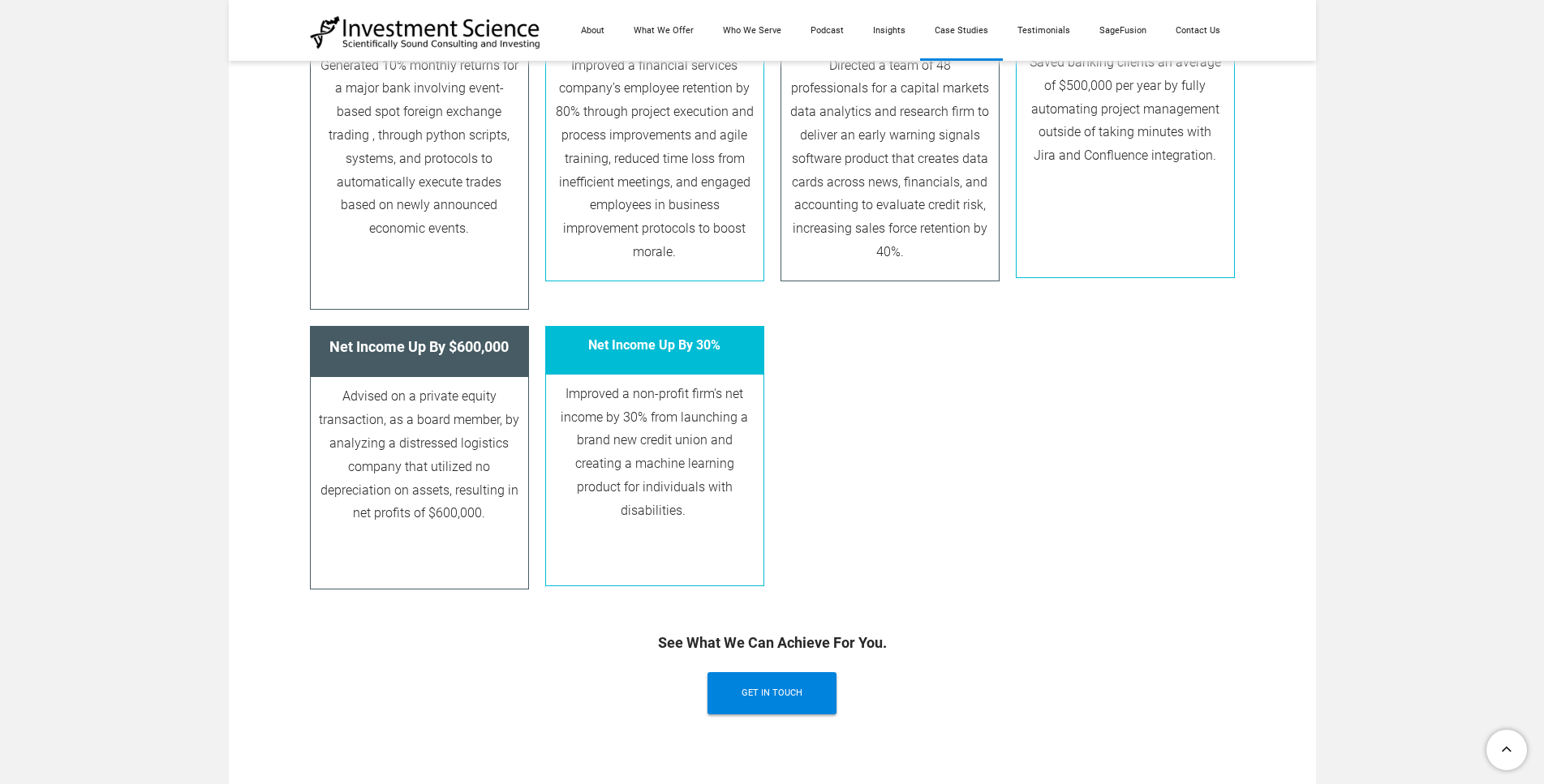
scroll to position [1557, 0]
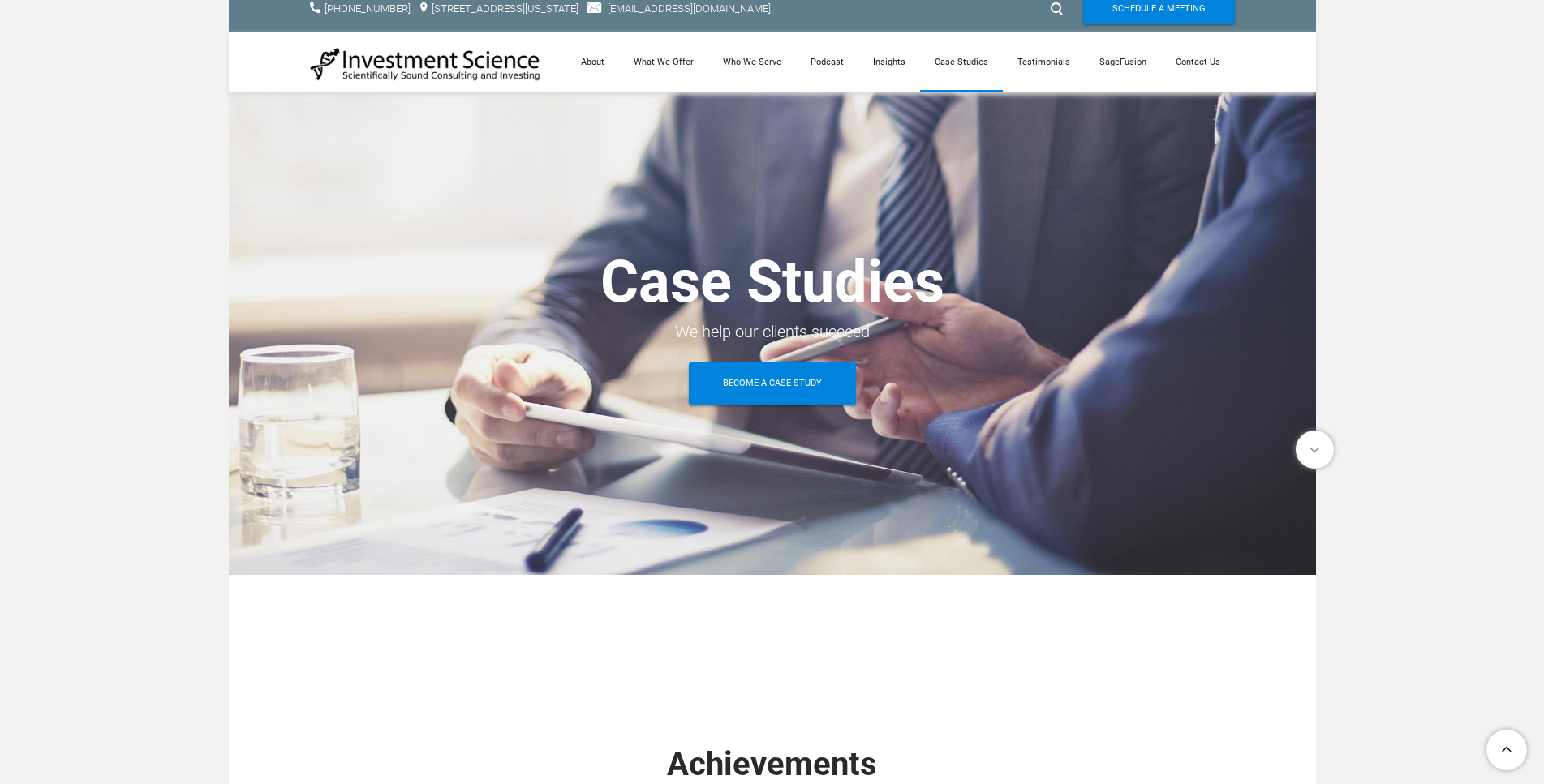
scroll to position [0, 0]
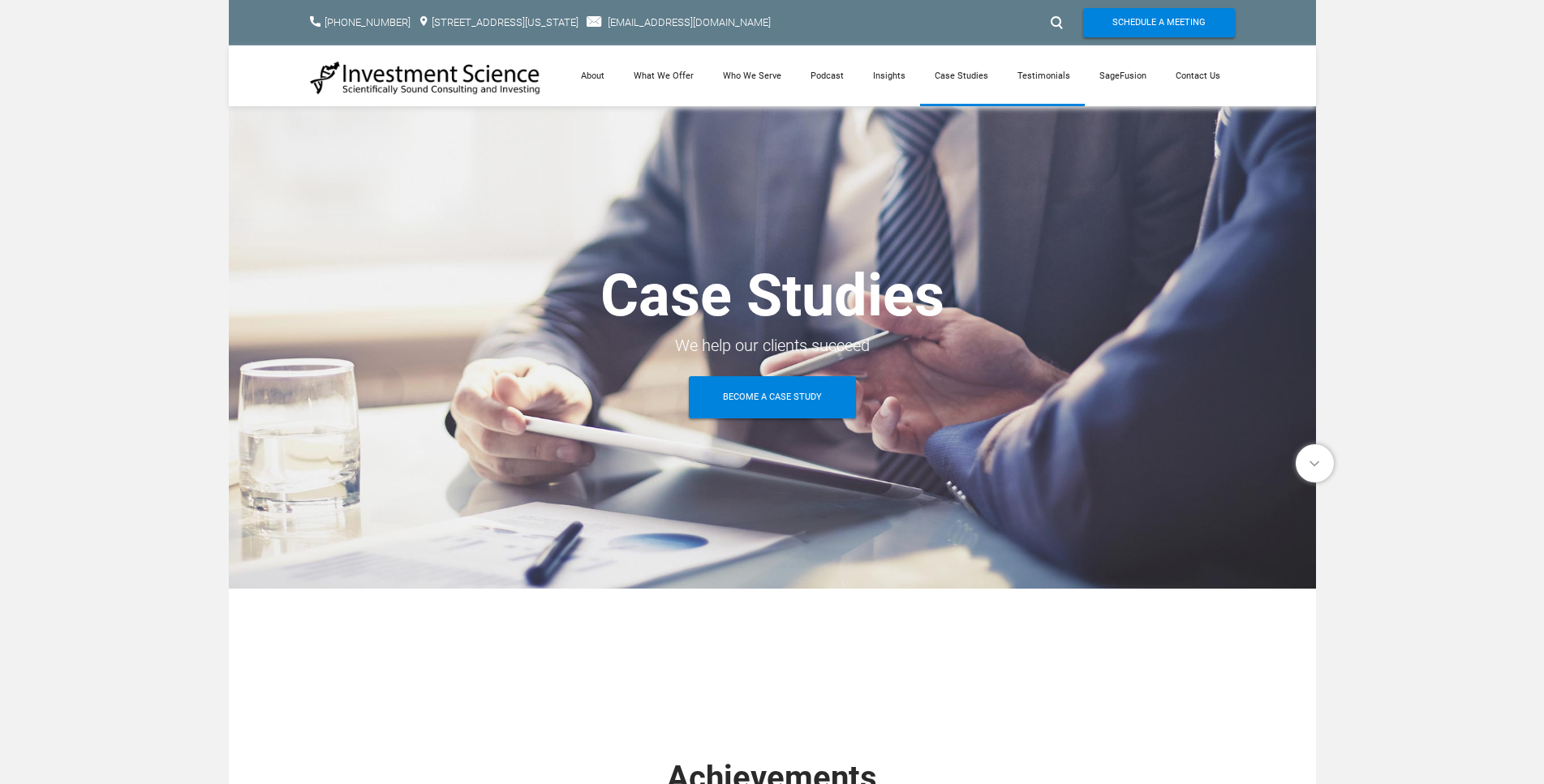
click at [1049, 80] on link "Testimonials" at bounding box center [1044, 75] width 82 height 61
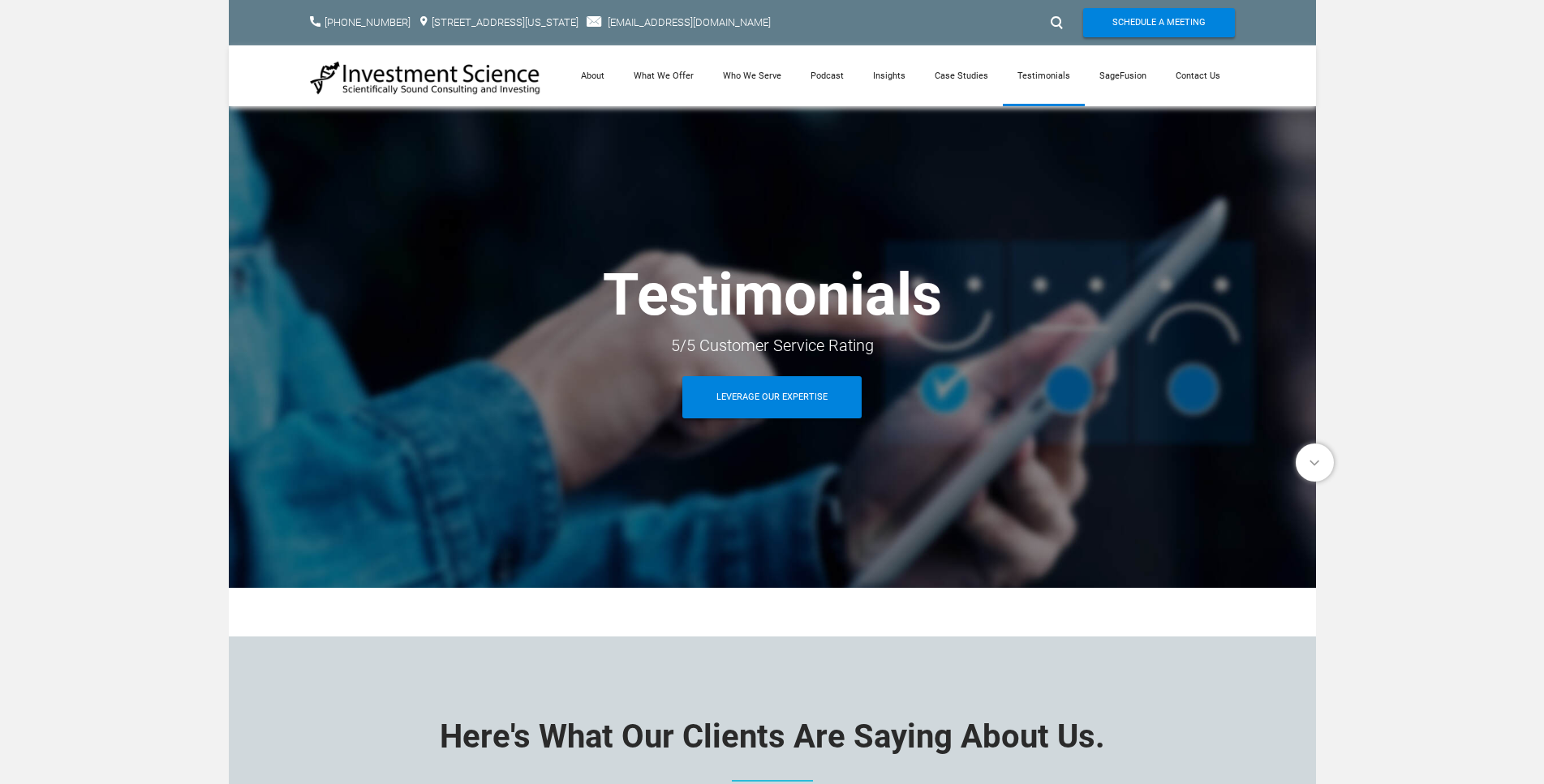
scroll to position [779, 0]
